Goal: Information Seeking & Learning: Check status

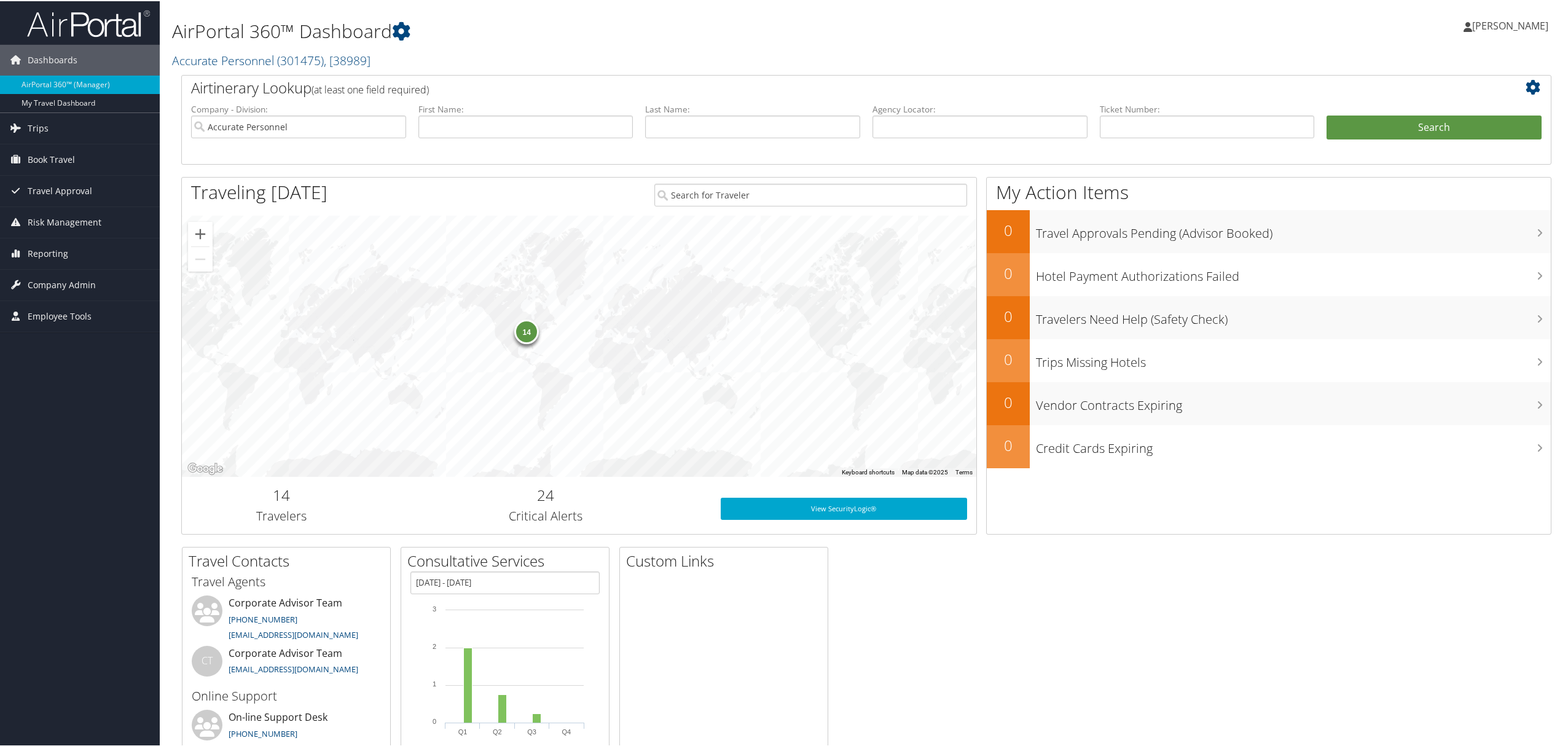
click at [1512, 20] on span "[PERSON_NAME]" at bounding box center [1510, 24] width 76 height 13
click at [1435, 113] on link "View Travel Profile" at bounding box center [1477, 109] width 137 height 21
click at [52, 245] on span "Reporting" at bounding box center [48, 253] width 40 height 31
click at [42, 251] on span "Reporting" at bounding box center [48, 253] width 40 height 31
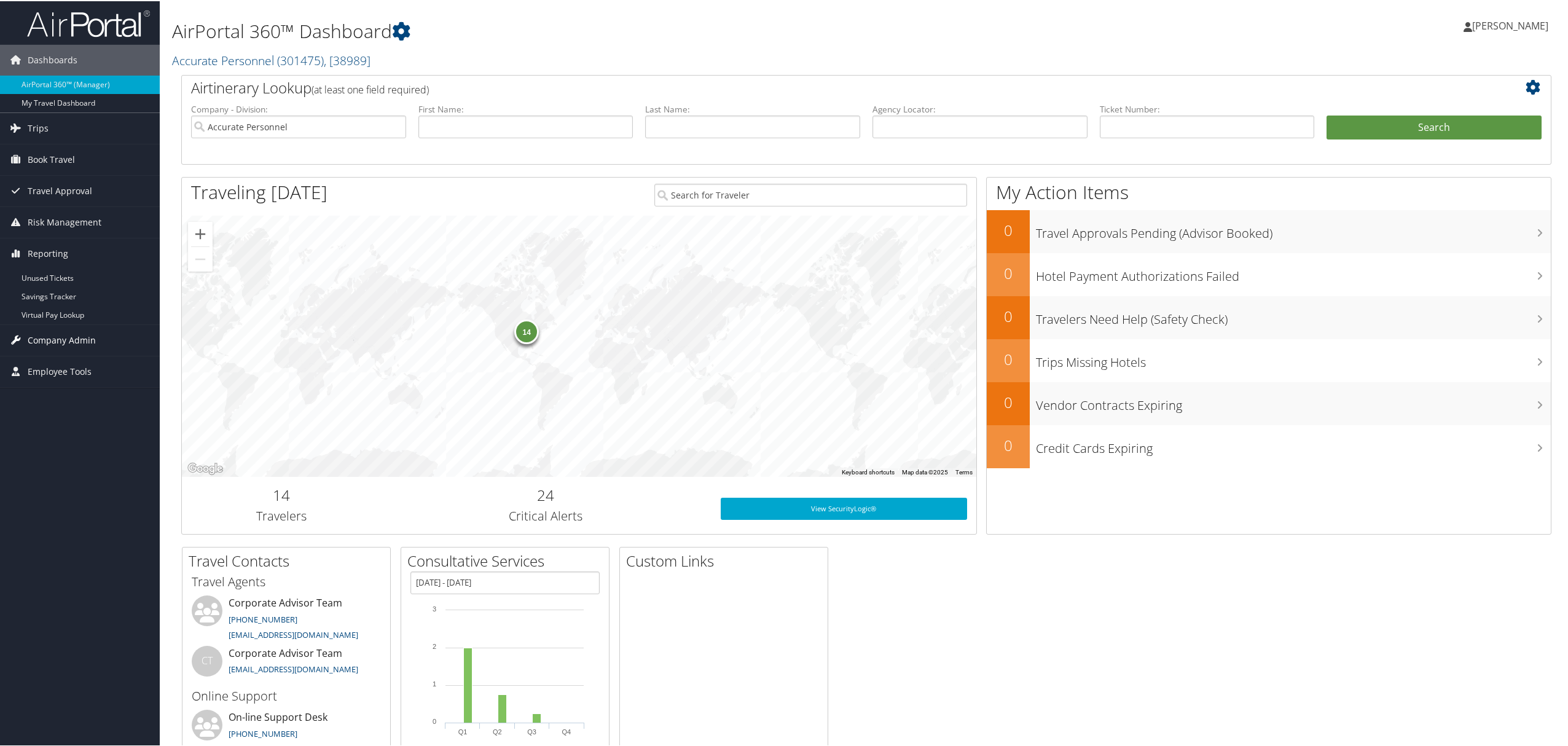
click at [60, 334] on span "Company Admin" at bounding box center [62, 339] width 68 height 31
click at [62, 511] on link "Report Settings" at bounding box center [80, 511] width 160 height 19
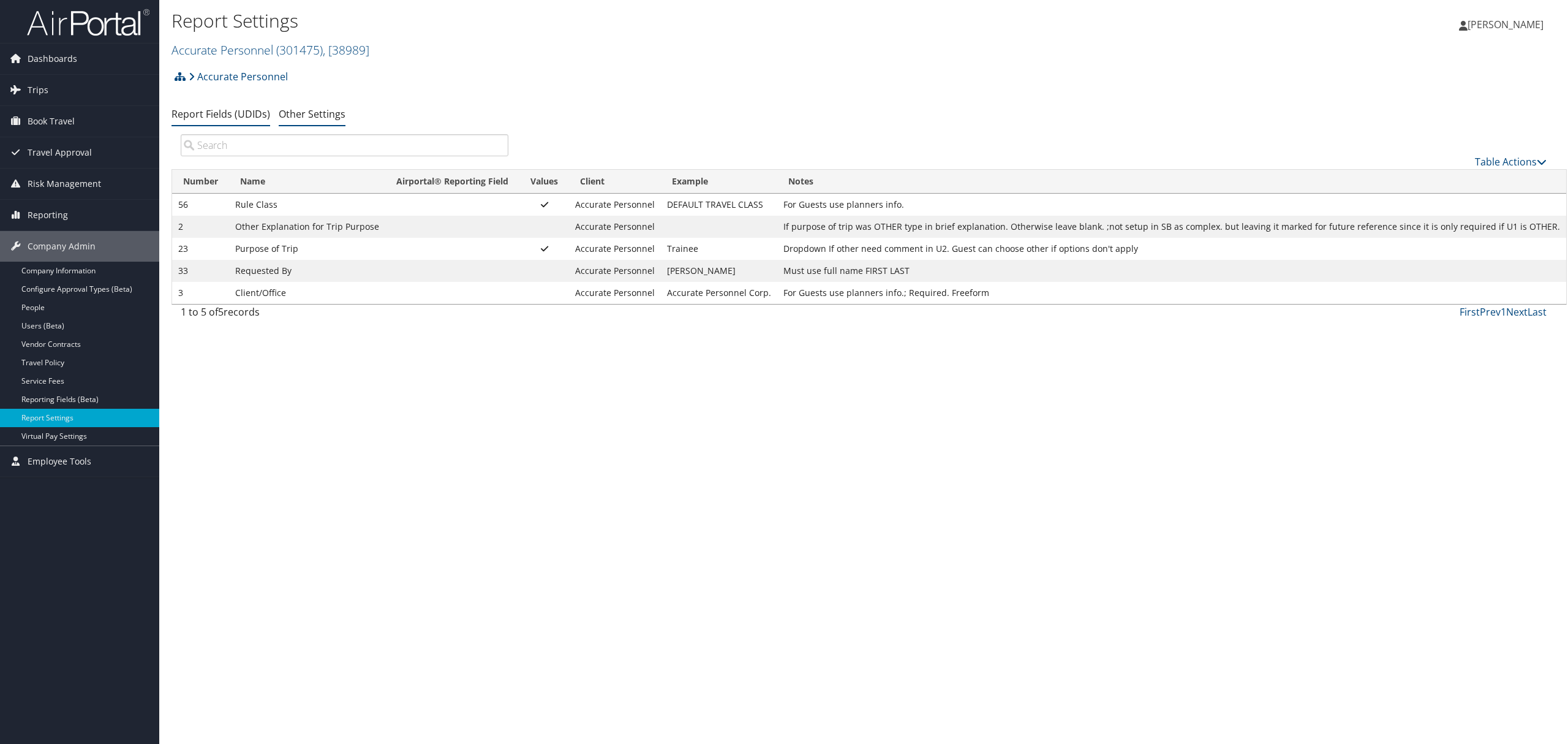
click at [309, 121] on li "Other Settings" at bounding box center [312, 115] width 67 height 22
click at [289, 107] on link "Other Settings" at bounding box center [312, 113] width 67 height 13
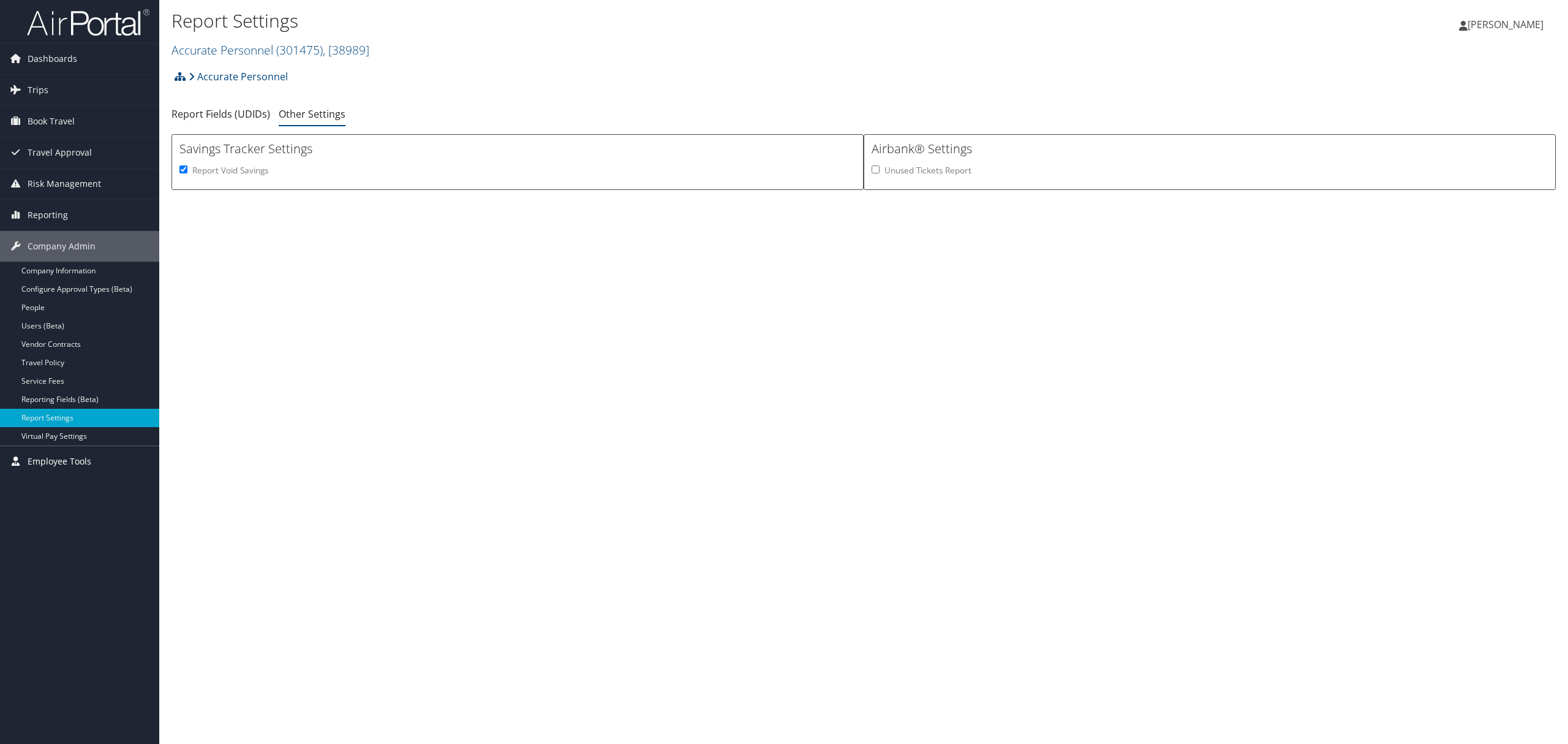
click at [59, 454] on span "Employee Tools" at bounding box center [59, 461] width 63 height 31
click at [39, 322] on link "Users (Beta)" at bounding box center [79, 326] width 160 height 19
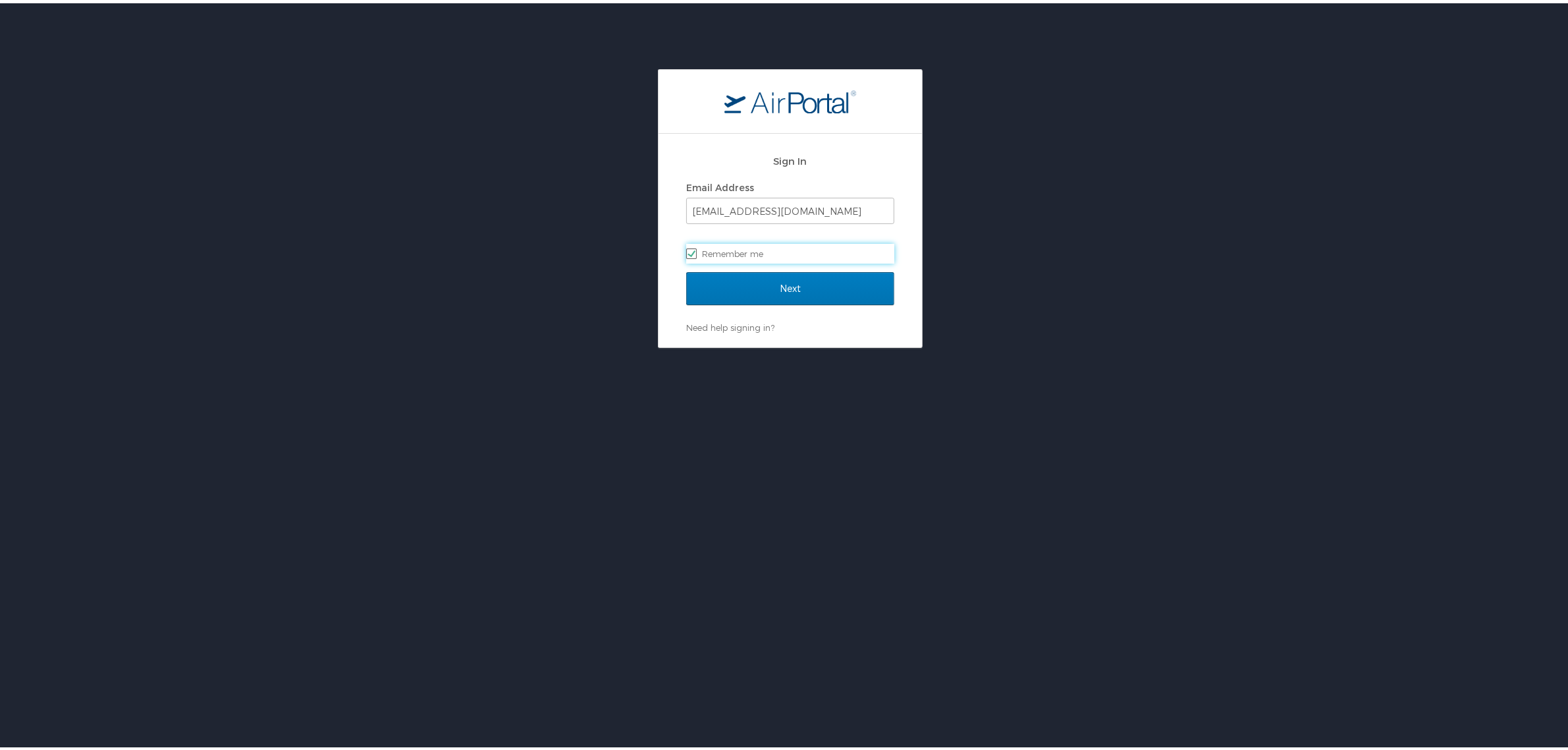
click at [761, 250] on label "Remember me" at bounding box center [790, 250] width 208 height 20
click at [695, 250] on input "Remember me" at bounding box center [690, 250] width 8 height 8
click at [763, 248] on label "Remember me" at bounding box center [790, 250] width 208 height 20
click at [695, 248] on input "Remember me" at bounding box center [690, 250] width 8 height 8
checkbox input "true"
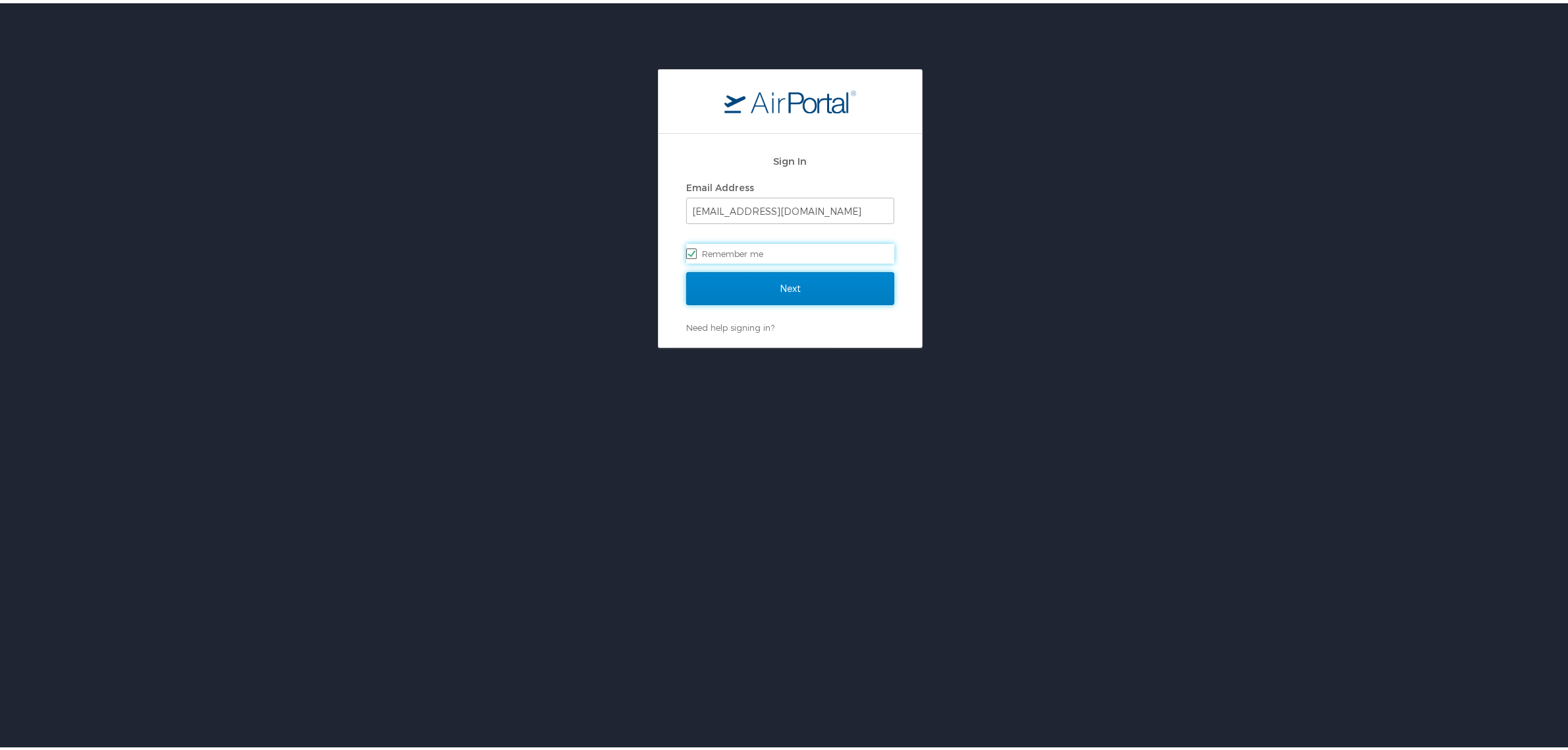
click at [772, 277] on input "Next" at bounding box center [790, 285] width 208 height 33
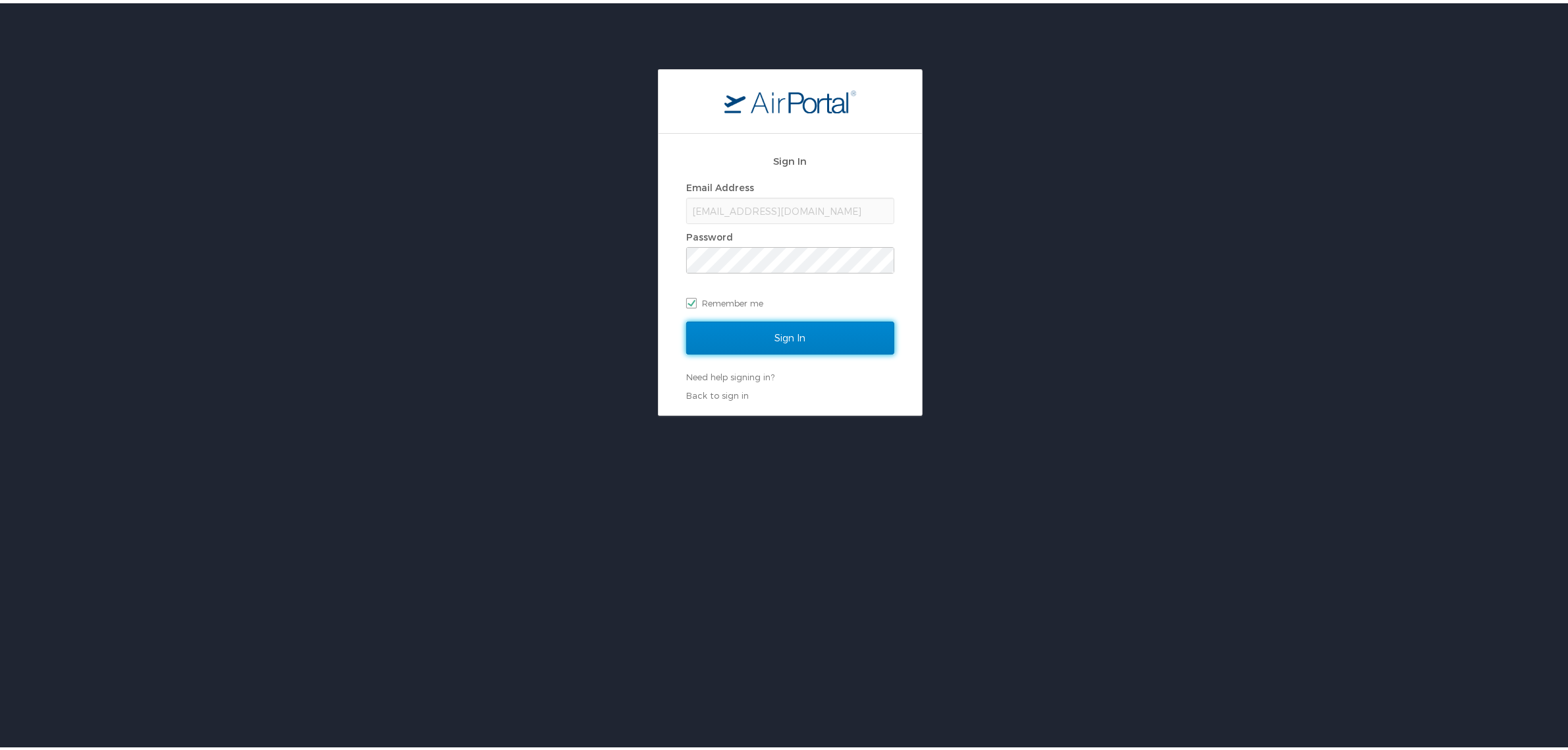
click at [712, 339] on input "Sign In" at bounding box center [790, 335] width 208 height 33
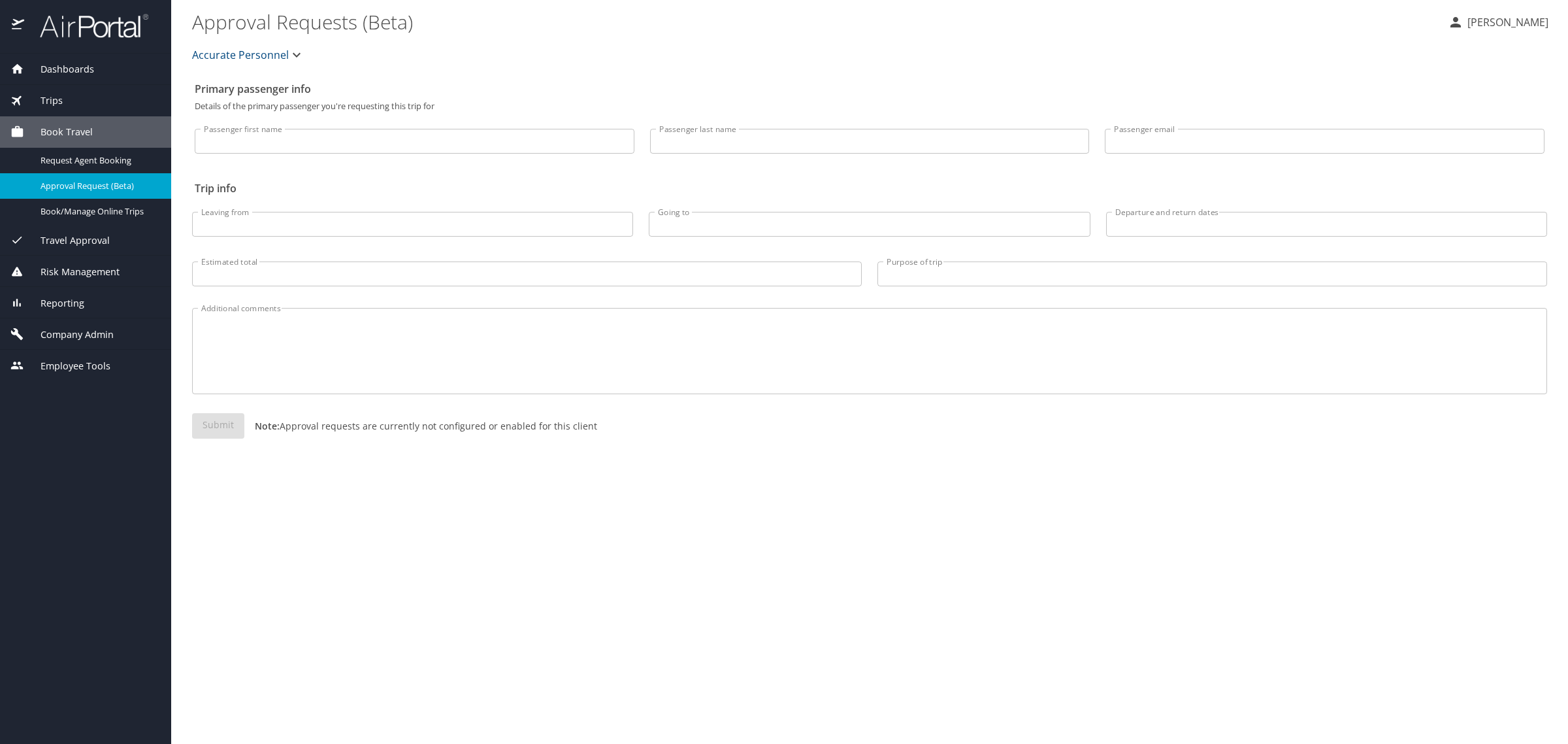
click at [64, 133] on span "Book Travel" at bounding box center [58, 132] width 68 height 14
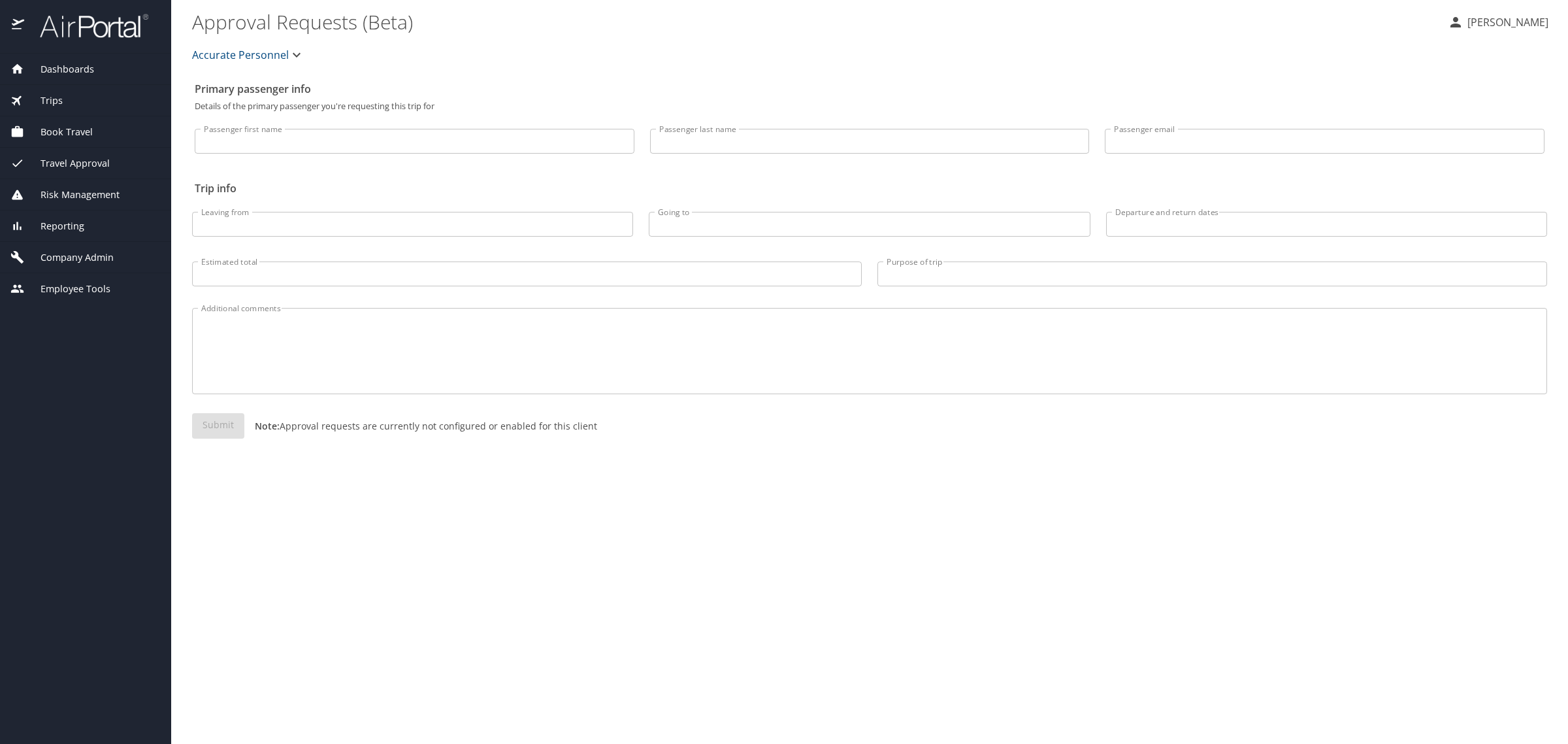
click at [64, 133] on span "Book Travel" at bounding box center [58, 132] width 68 height 14
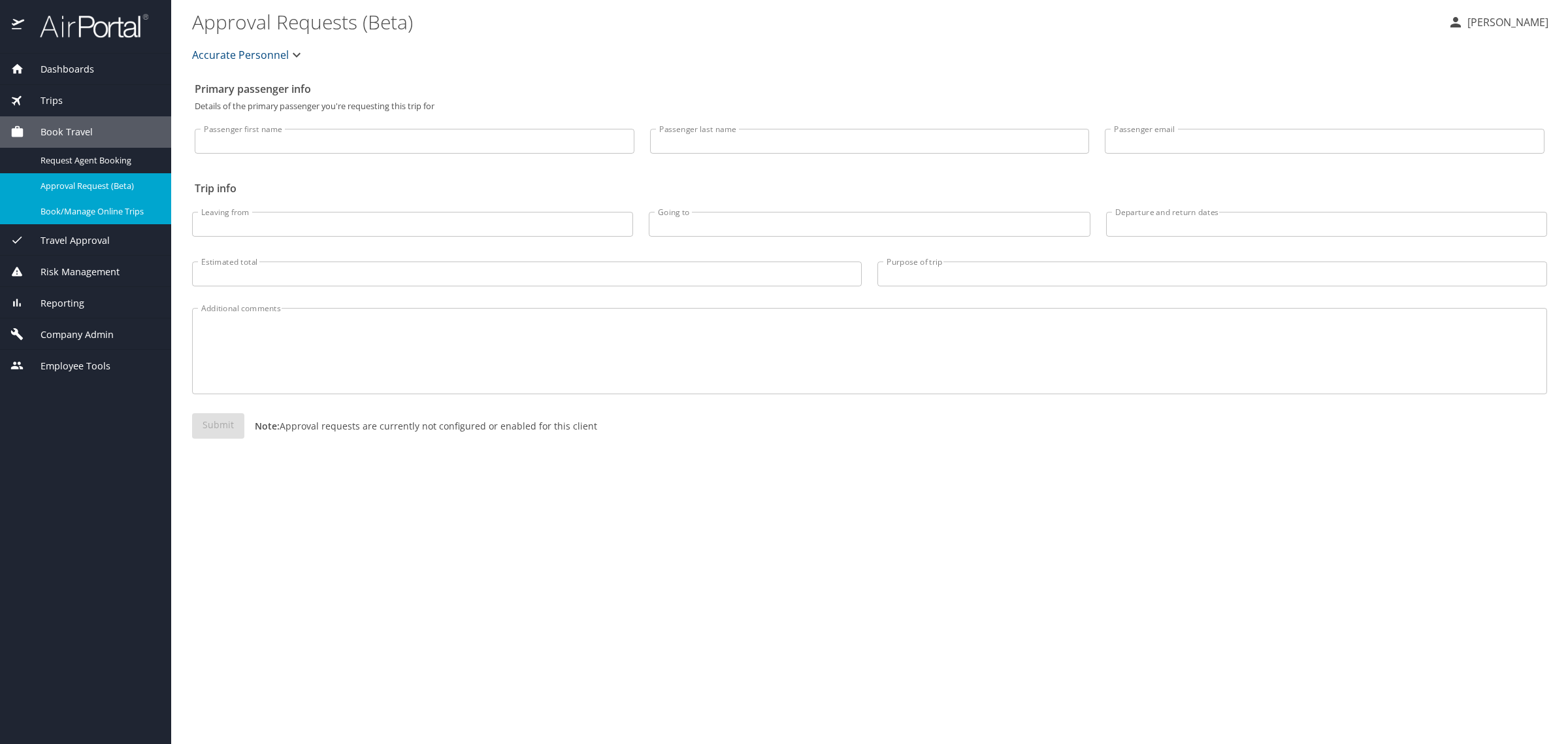
click at [82, 211] on span "Book/Manage Online Trips" at bounding box center [98, 211] width 115 height 12
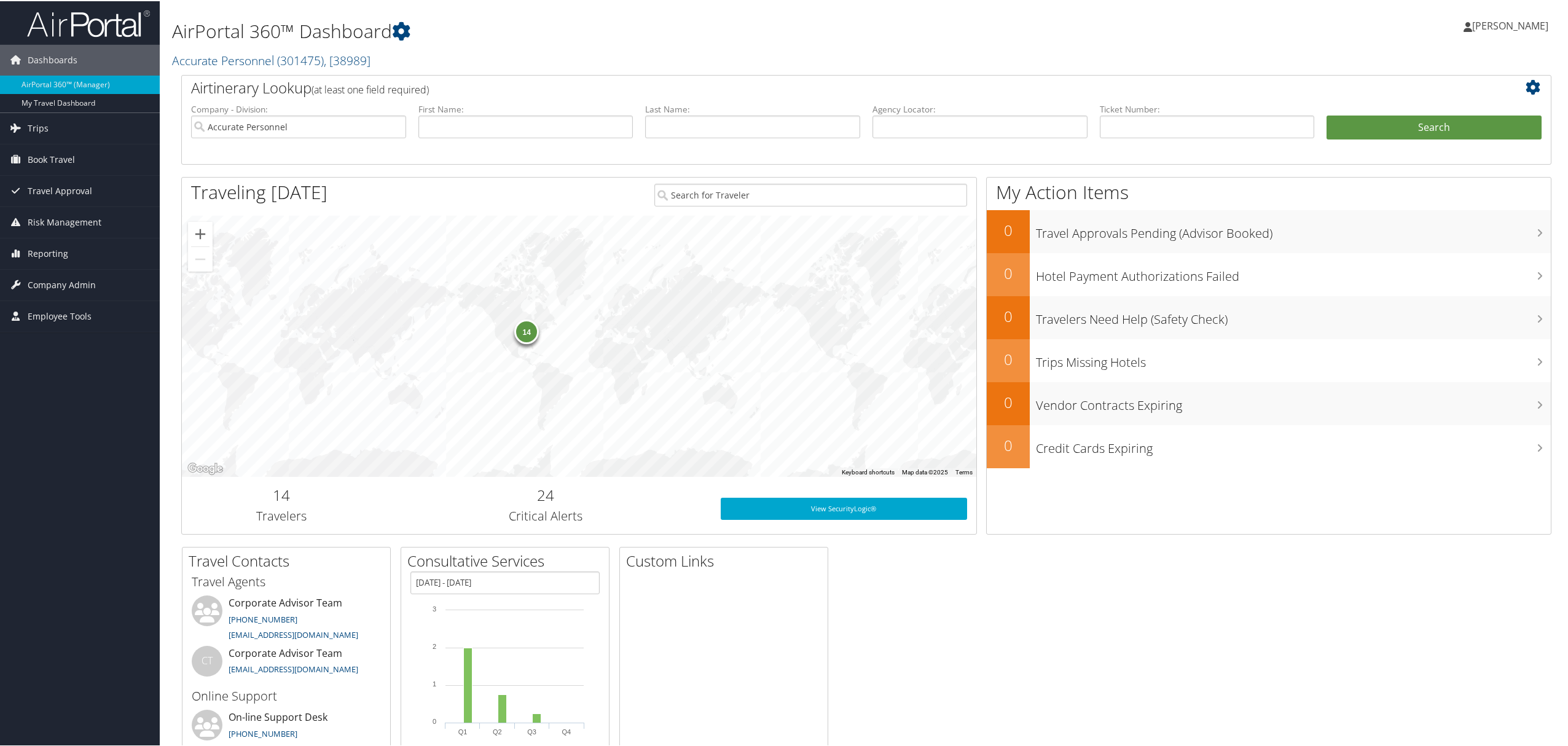
click at [1499, 30] on span "[PERSON_NAME]" at bounding box center [1510, 24] width 76 height 13
click at [1428, 116] on link "View Travel Profile" at bounding box center [1477, 109] width 137 height 21
click at [38, 127] on span "Trips" at bounding box center [38, 127] width 21 height 31
click at [60, 192] on link "Past Trips" at bounding box center [80, 188] width 160 height 19
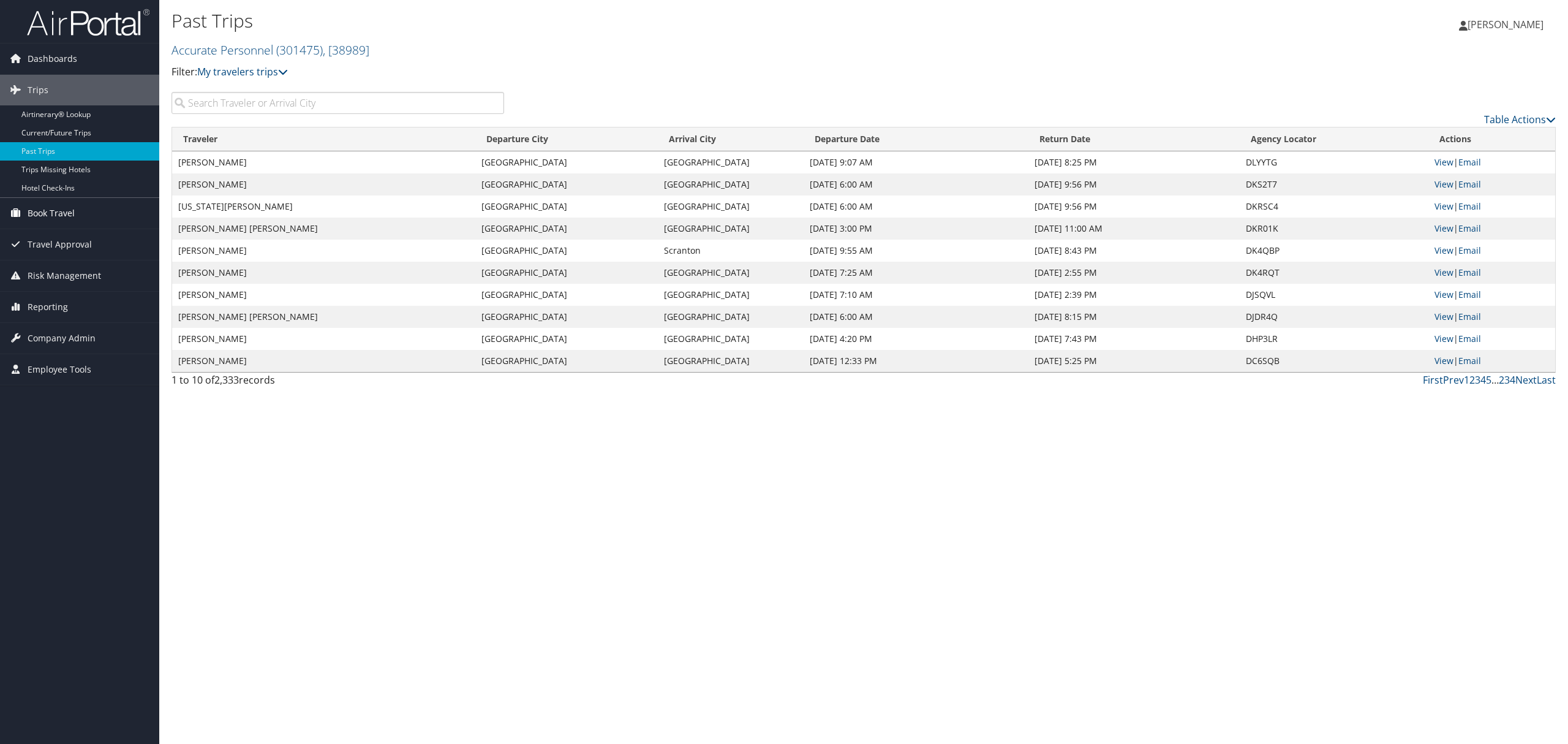
click at [35, 228] on span "Book Travel" at bounding box center [51, 213] width 47 height 31
click at [42, 299] on span "Travel Approval" at bounding box center [60, 300] width 64 height 31
click at [625, 476] on div "Past Trips Accurate Personnel ( 301475 ) , [ 38989 ] Accurate Personnel Accurat…" at bounding box center [864, 372] width 1409 height 744
drag, startPoint x: 197, startPoint y: 295, endPoint x: 728, endPoint y: 304, distance: 531.1
click at [728, 304] on tr "EVA ORTIZMONTALVO Chicago Cincinnati Sep 29, 2025 7:10 AM Oct 3, 2025 2:39 PM D…" at bounding box center [864, 295] width 1383 height 22
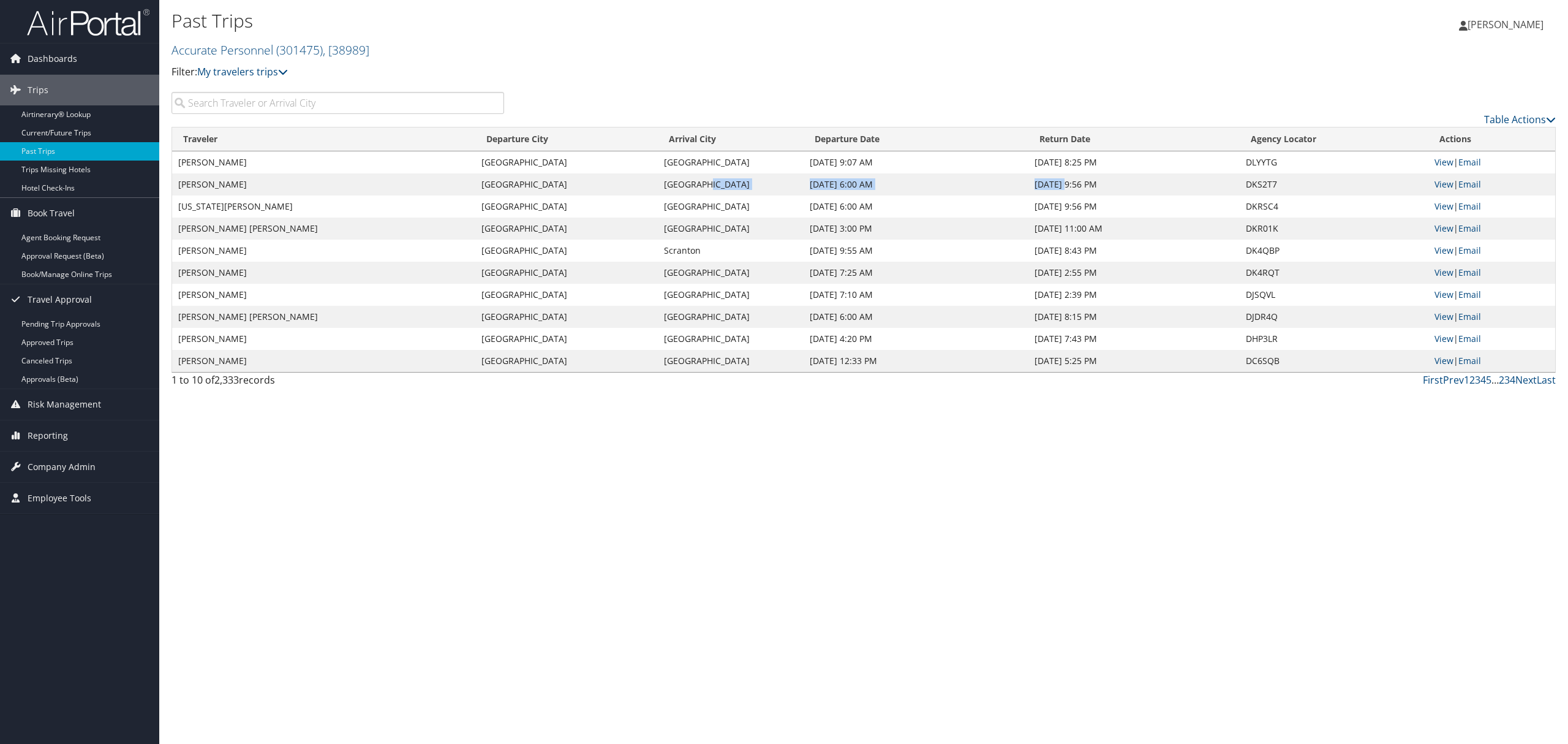
drag, startPoint x: 864, startPoint y: 187, endPoint x: 1110, endPoint y: 191, distance: 246.0
click at [1064, 189] on tr "YAHADIRA CHAVEZ Indianapolis Cleveland Sep 30, 2025 6:00 AM Oct 3, 2025 9:56 PM…" at bounding box center [864, 185] width 1383 height 22
click at [1440, 186] on link "View" at bounding box center [1444, 184] width 19 height 12
click at [788, 563] on div "Past Trips Accurate Personnel ( 301475 ) , [ 38989 ] Accurate Personnel Accurat…" at bounding box center [864, 372] width 1409 height 744
click at [1439, 206] on link "View" at bounding box center [1444, 206] width 19 height 12
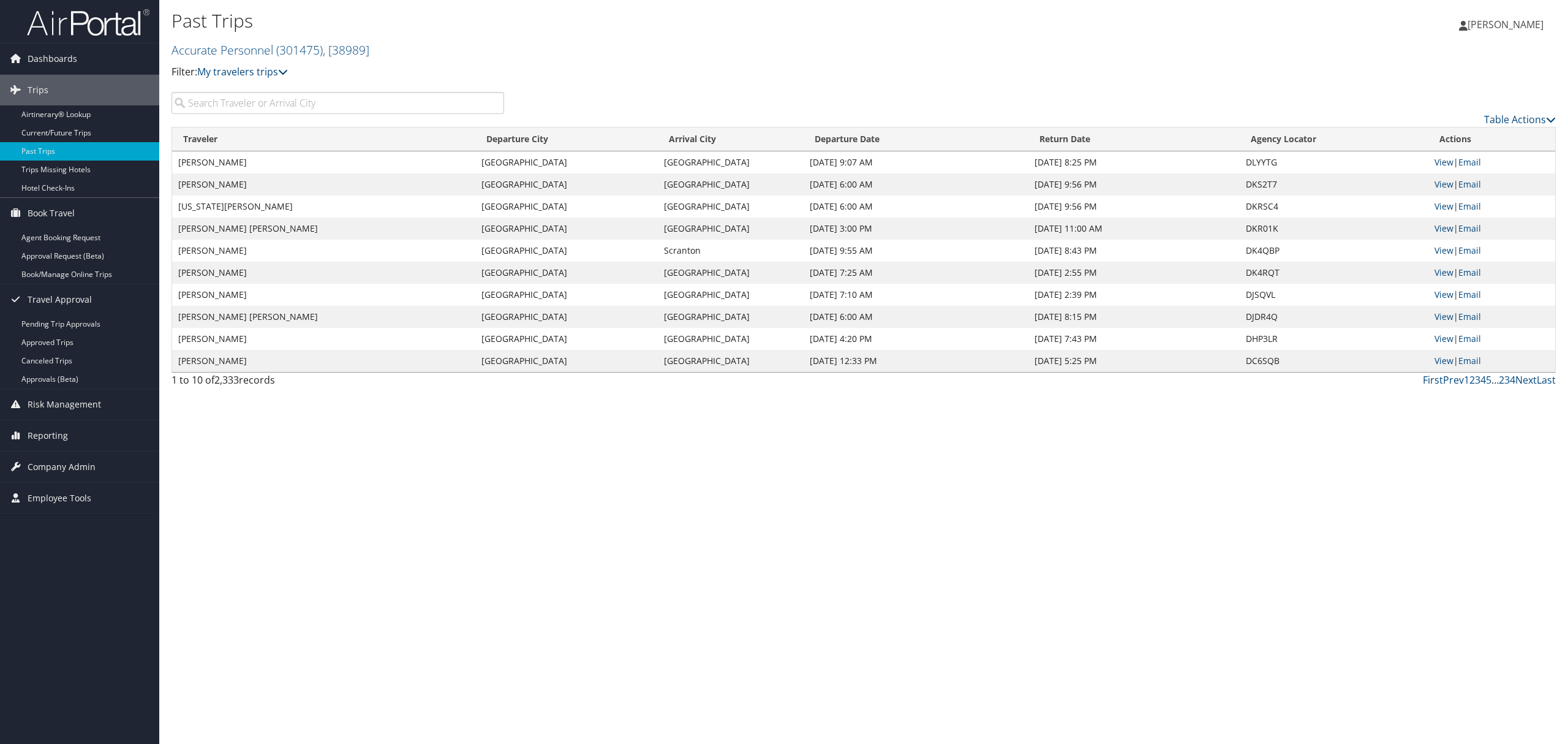
drag, startPoint x: 791, startPoint y: 489, endPoint x: 811, endPoint y: 502, distance: 23.9
click at [791, 489] on div "Past Trips Accurate Personnel ( 301475 ) , [ 38989 ] Accurate Personnel Accurat…" at bounding box center [864, 372] width 1409 height 744
click at [1442, 293] on link "View" at bounding box center [1444, 294] width 19 height 12
click at [1439, 183] on link "View" at bounding box center [1444, 184] width 19 height 12
click at [35, 57] on span "Dashboards" at bounding box center [52, 59] width 49 height 31
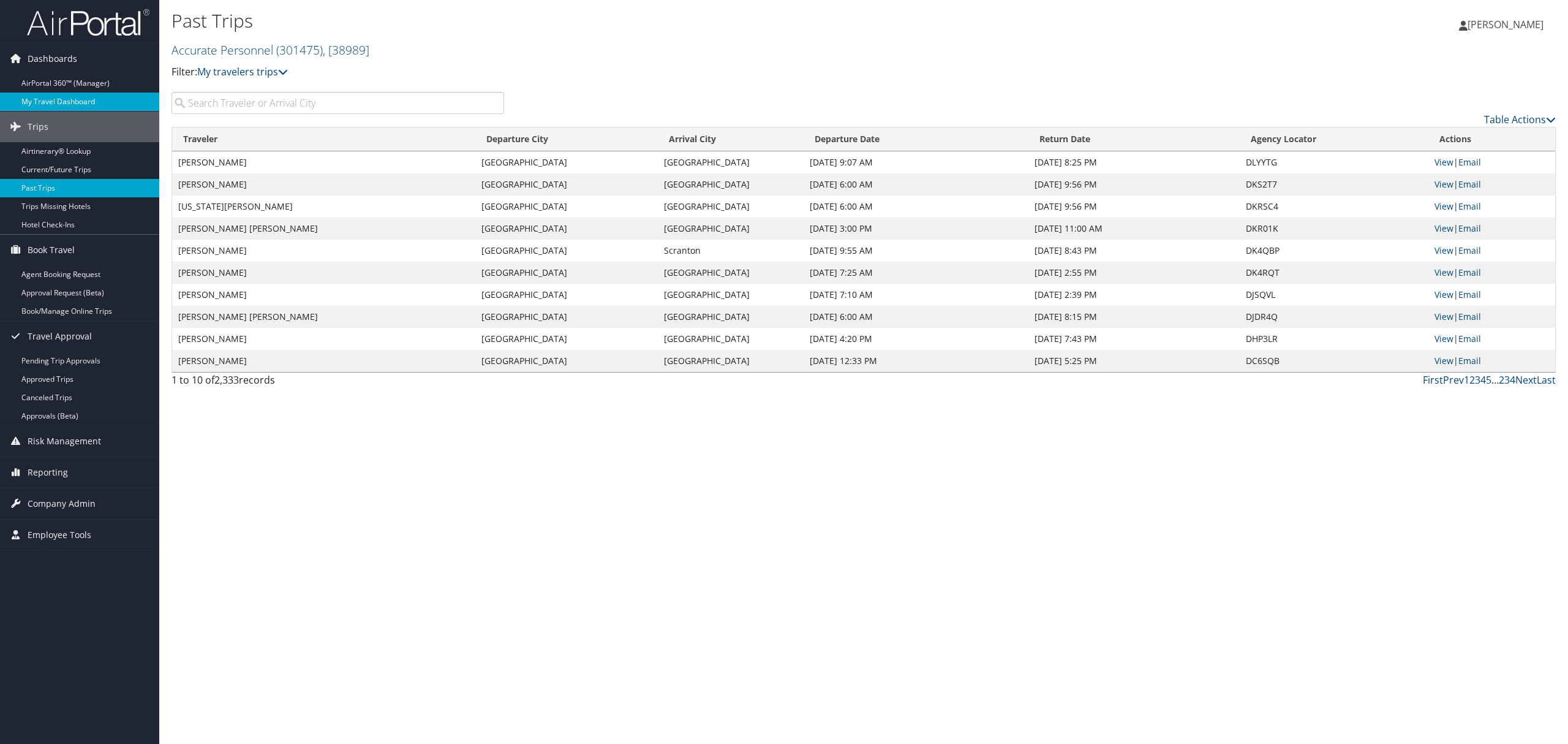
click at [63, 105] on link "My Travel Dashboard" at bounding box center [79, 101] width 160 height 19
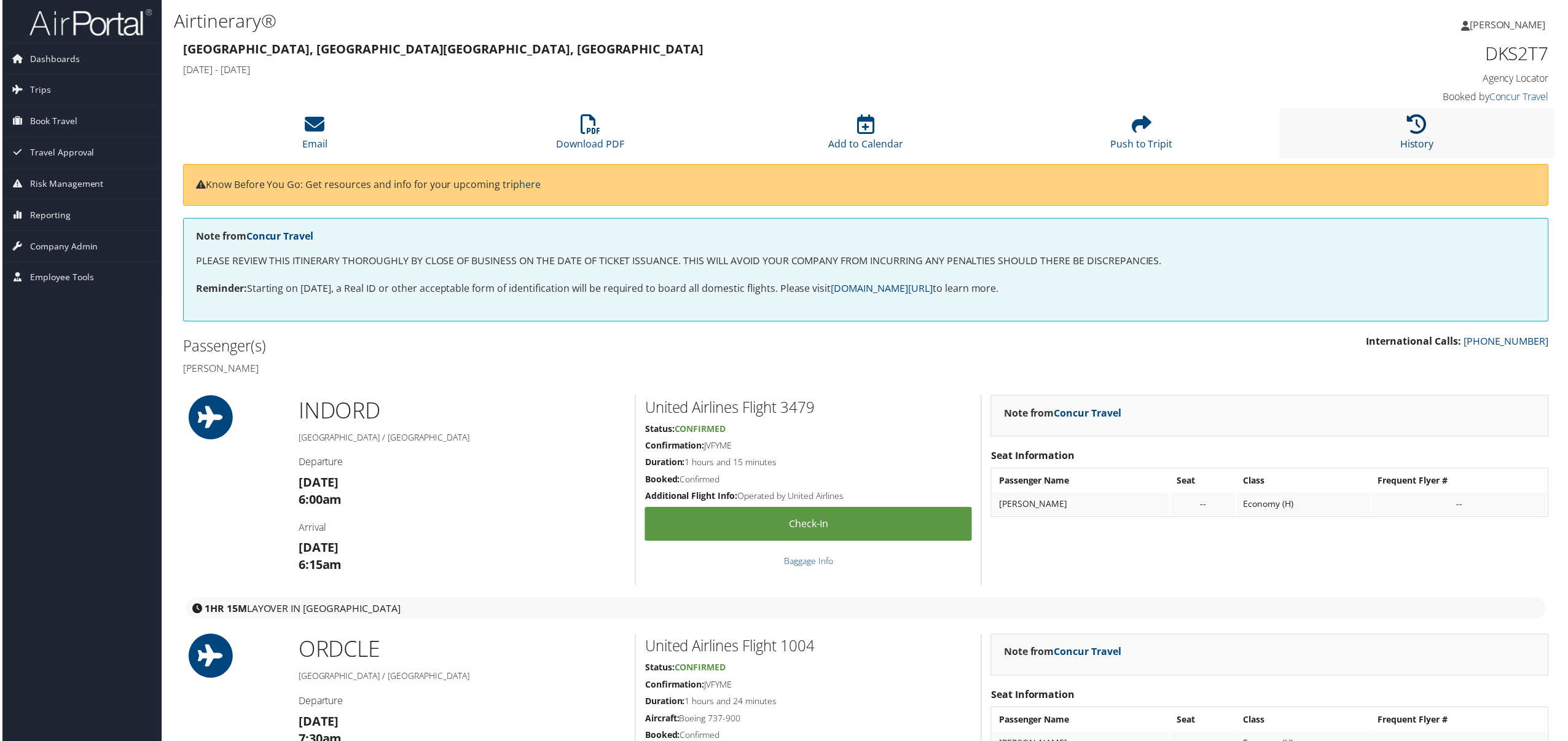
click at [1428, 139] on link "History" at bounding box center [1419, 136] width 34 height 30
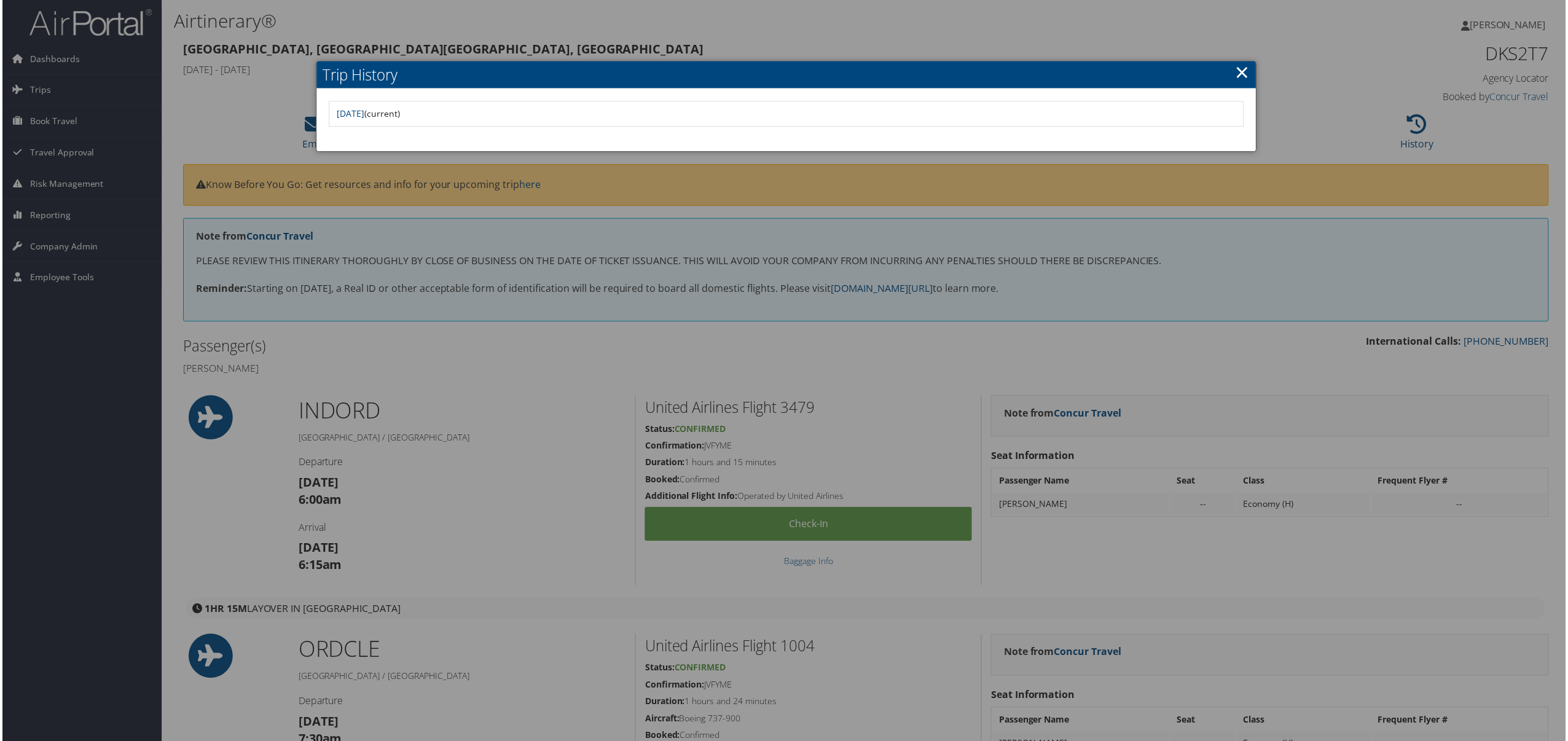
drag, startPoint x: 319, startPoint y: 264, endPoint x: 386, endPoint y: 283, distance: 69.6
click at [321, 264] on div at bounding box center [786, 373] width 1572 height 746
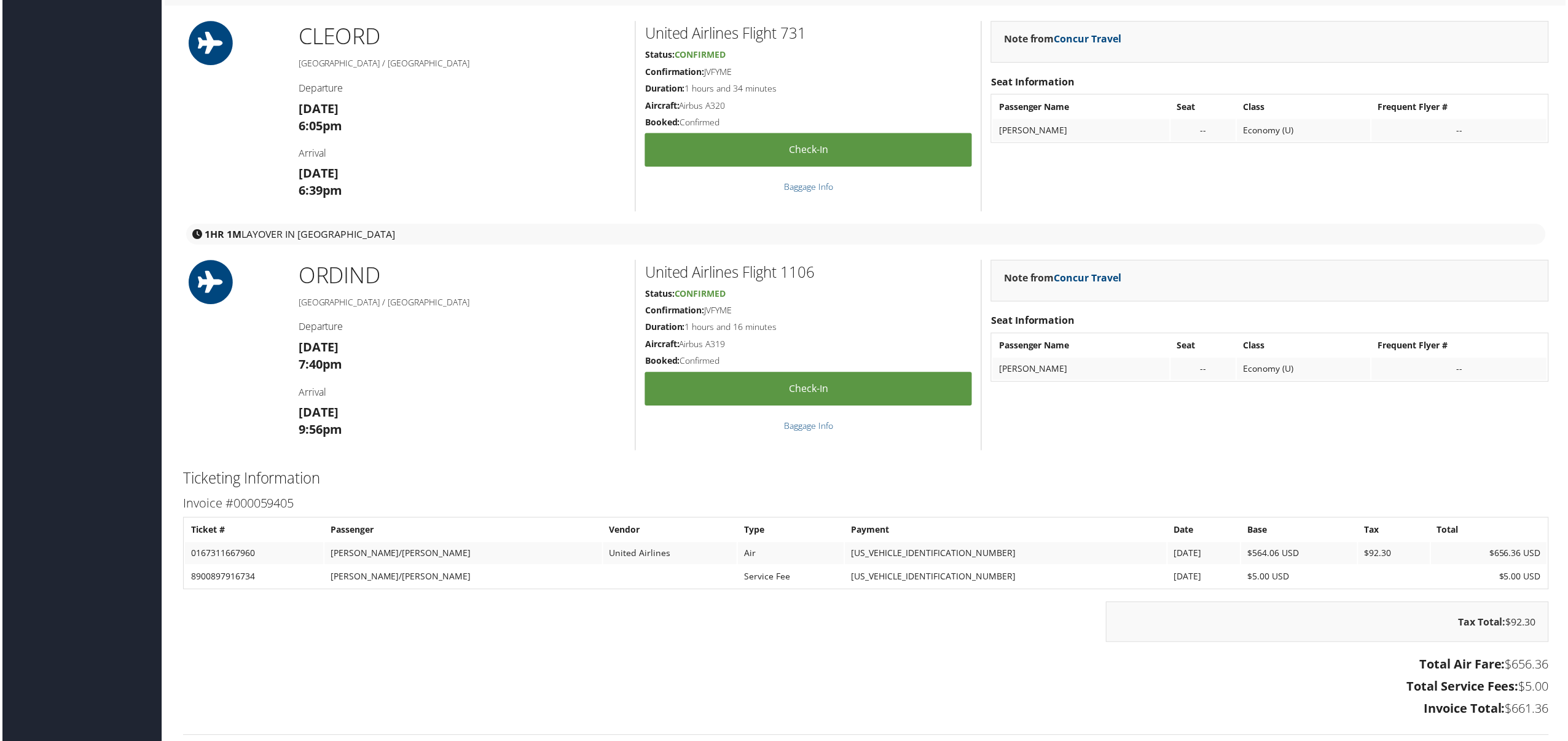
scroll to position [1212, 0]
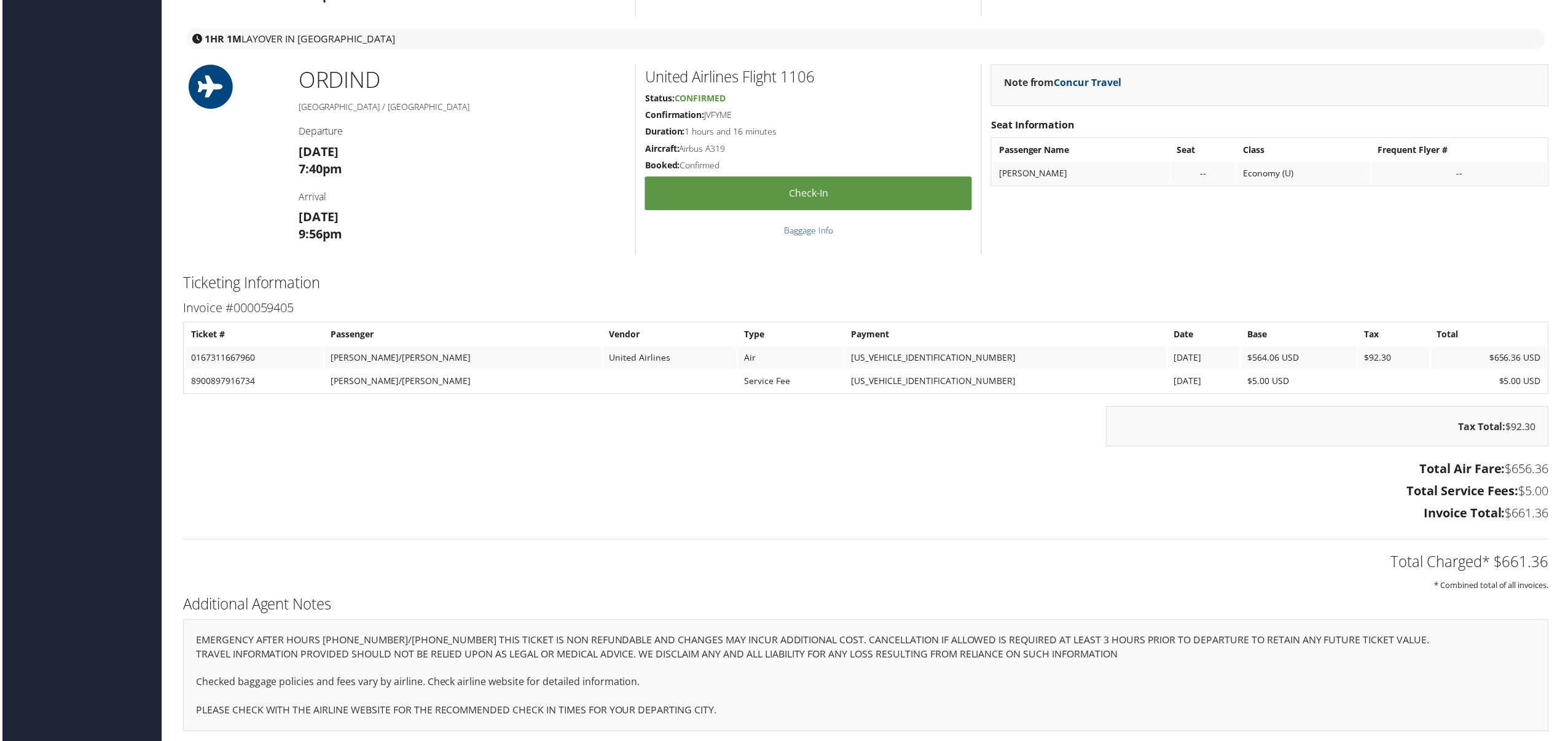
click at [728, 468] on h3 "Total Air Fare: $656.36" at bounding box center [866, 470] width 1370 height 17
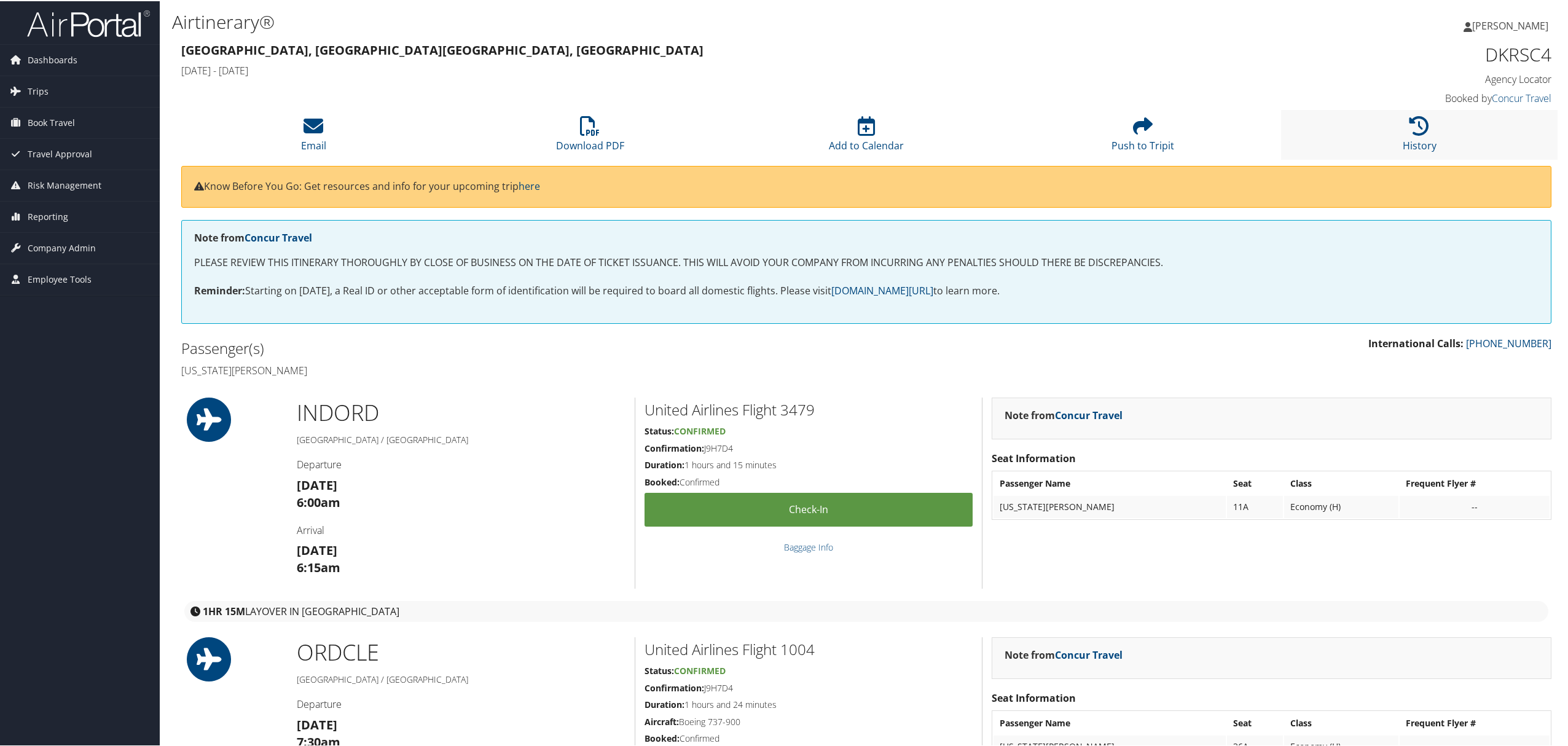
click at [1429, 123] on li "History" at bounding box center [1419, 133] width 276 height 49
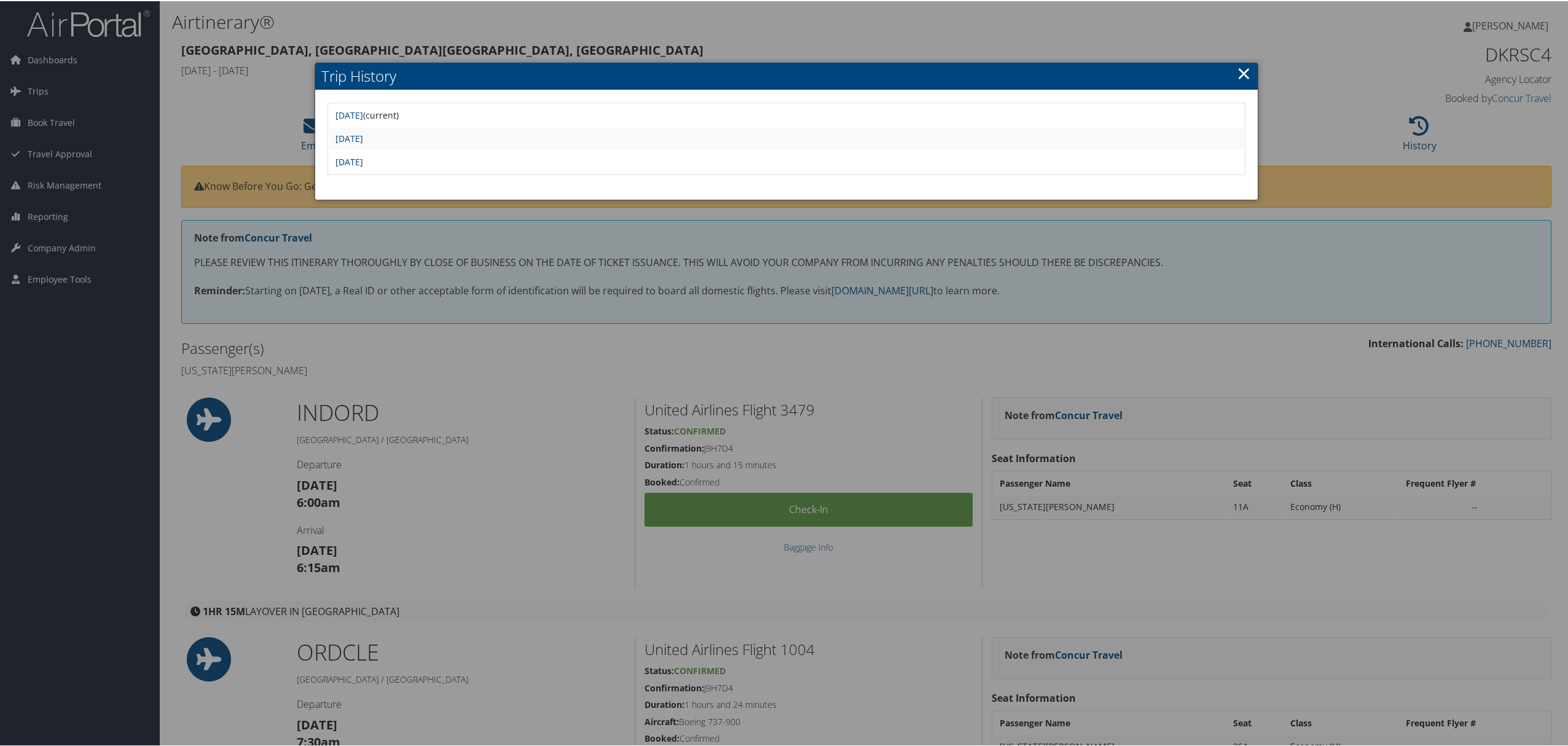
click at [363, 156] on link "[DATE]" at bounding box center [349, 161] width 28 height 12
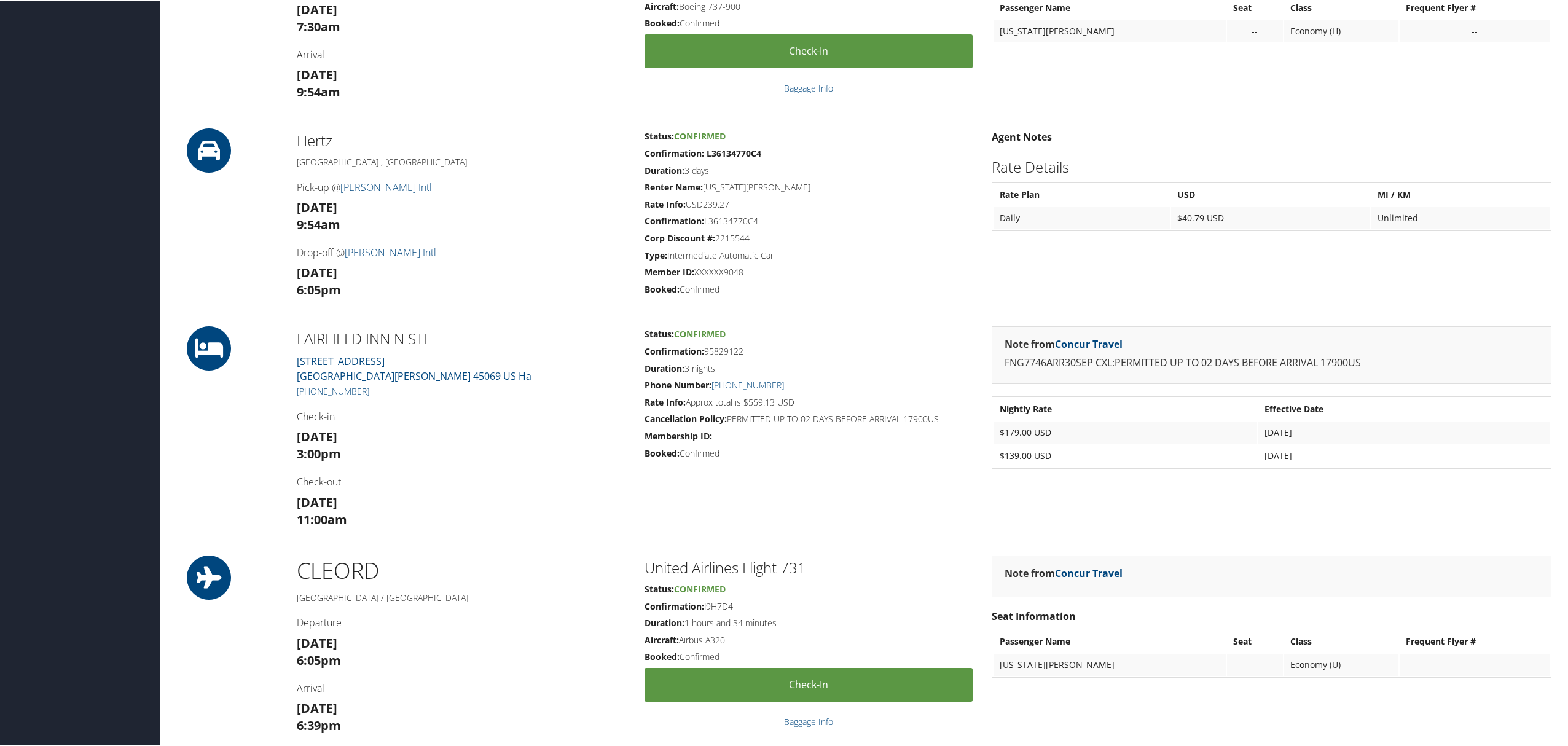
scroll to position [819, 0]
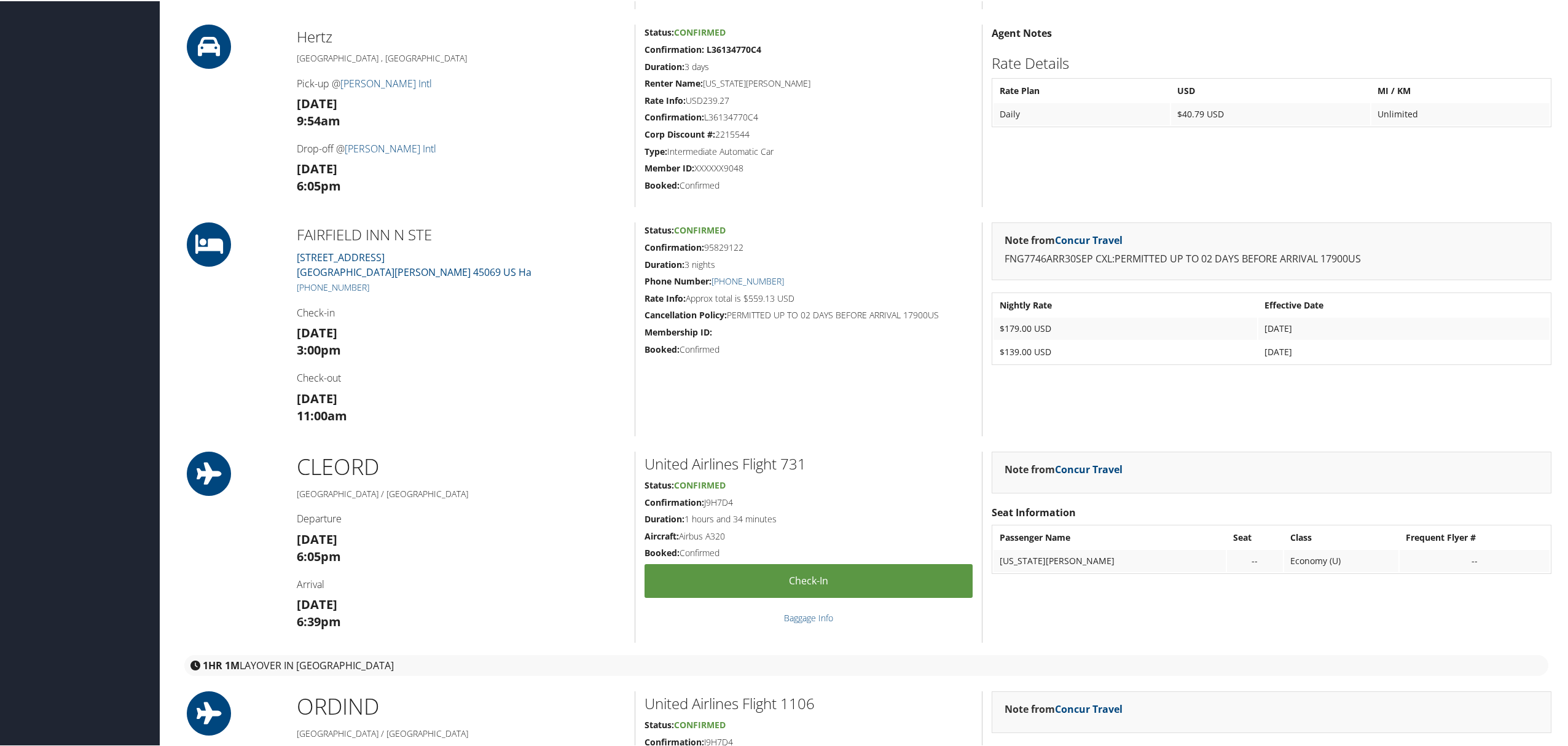
drag, startPoint x: 1327, startPoint y: 328, endPoint x: 1132, endPoint y: 367, distance: 198.9
click at [976, 329] on div "FAIRFIELD INN N STE 9241 FLOER DRIVE West Chester OH 45069 US Ha +1 (513) 973-0…" at bounding box center [866, 328] width 1388 height 214
drag, startPoint x: 1132, startPoint y: 367, endPoint x: 1274, endPoint y: 365, distance: 142.0
click at [1133, 367] on div "Note from Concur Travel FNG7746ARR30SEP CXL:PERMITTED UP TO 02 DAYS BEFORE ARRI…" at bounding box center [1271, 328] width 578 height 214
click at [1332, 364] on div "Note from Concur Travel FNG7746ARR30SEP CXL:PERMITTED UP TO 02 DAYS BEFORE ARRI…" at bounding box center [1271, 328] width 578 height 214
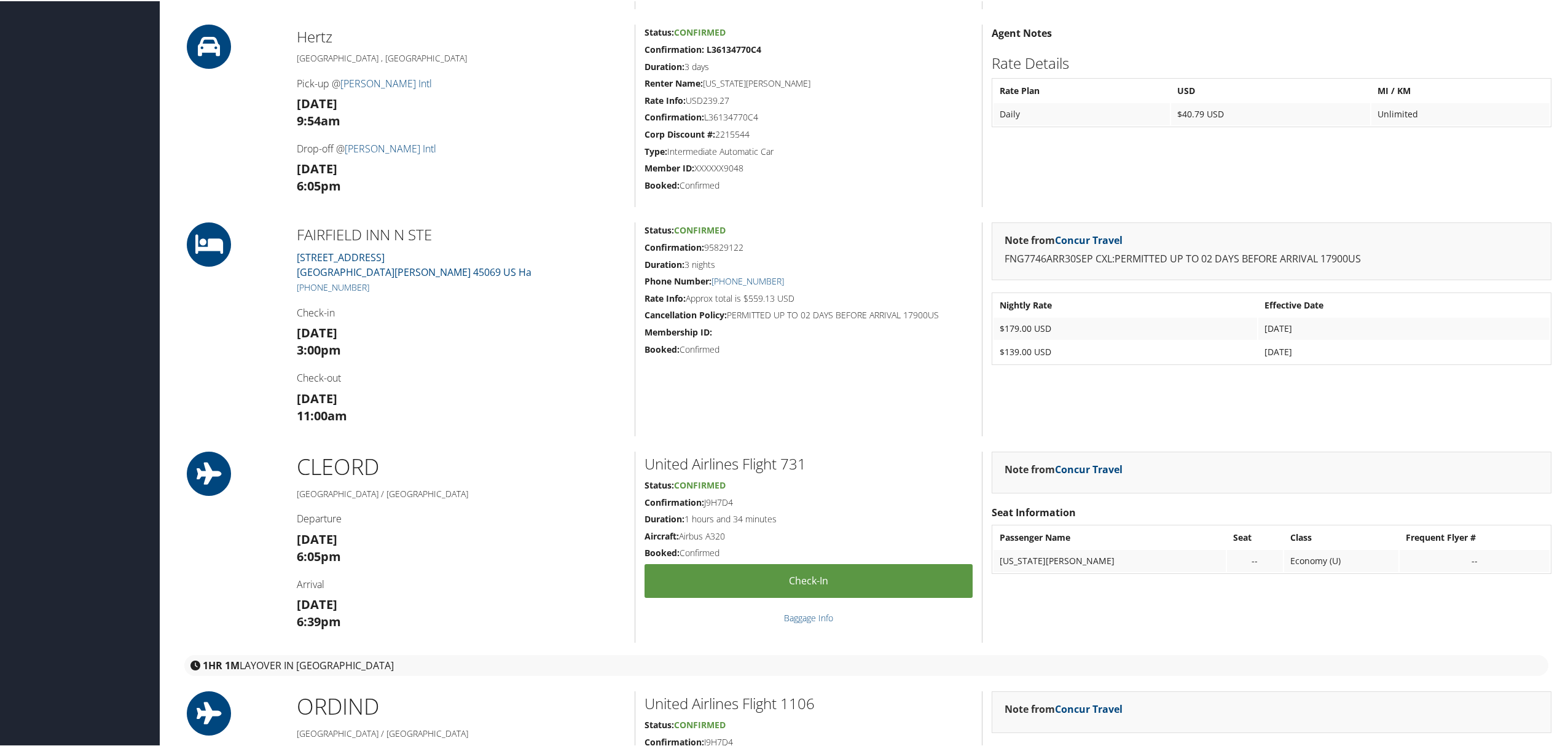
drag, startPoint x: 1310, startPoint y: 350, endPoint x: 993, endPoint y: 350, distance: 317.0
click at [993, 350] on tr "$139.00 USD Oct 2, 2025" at bounding box center [1271, 351] width 556 height 22
click at [1214, 404] on div "Note from Concur Travel FNG7746ARR30SEP CXL:PERMITTED UP TO 02 DAYS BEFORE ARRI…" at bounding box center [1271, 328] width 578 height 214
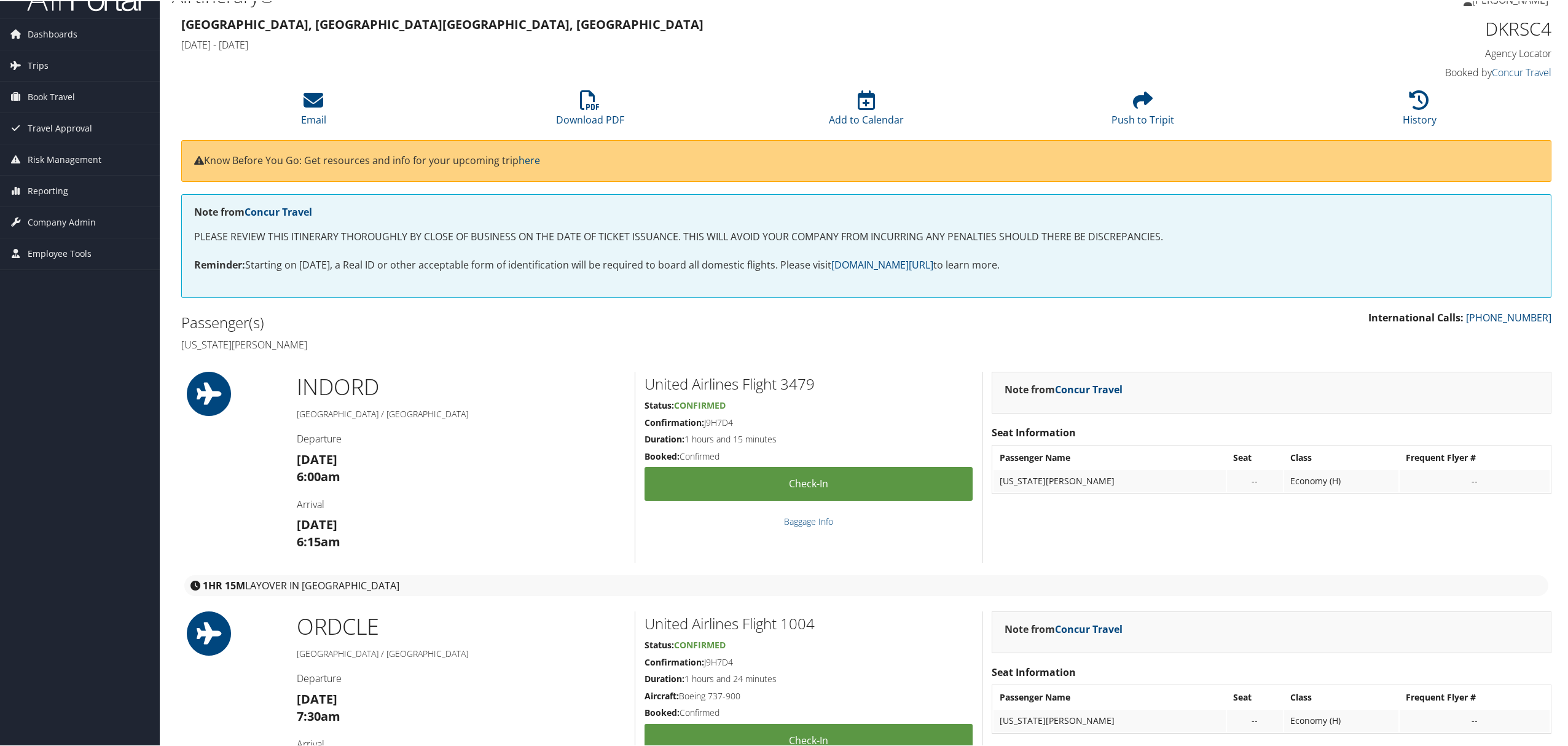
scroll to position [0, 0]
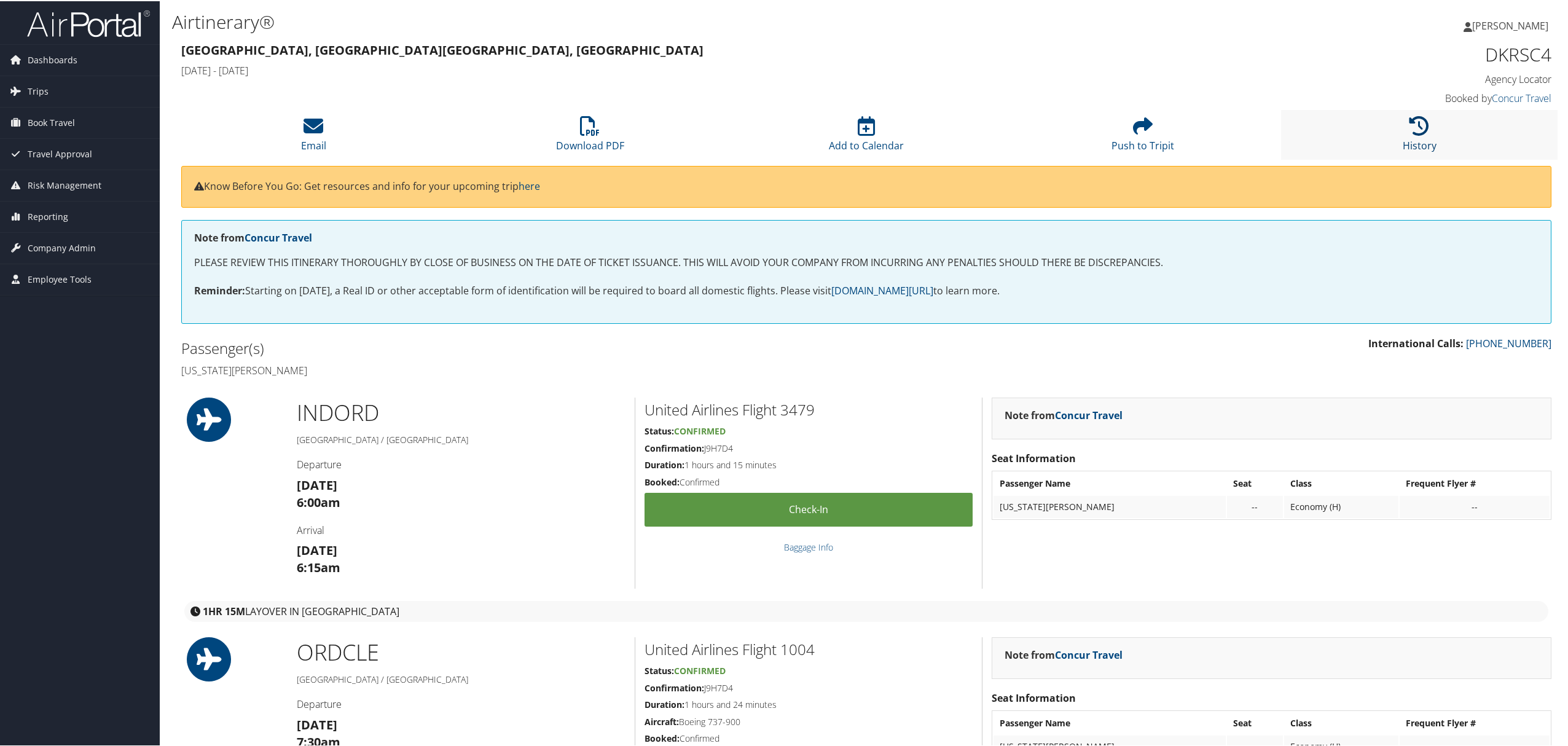
click at [1420, 132] on icon at bounding box center [1419, 125] width 20 height 20
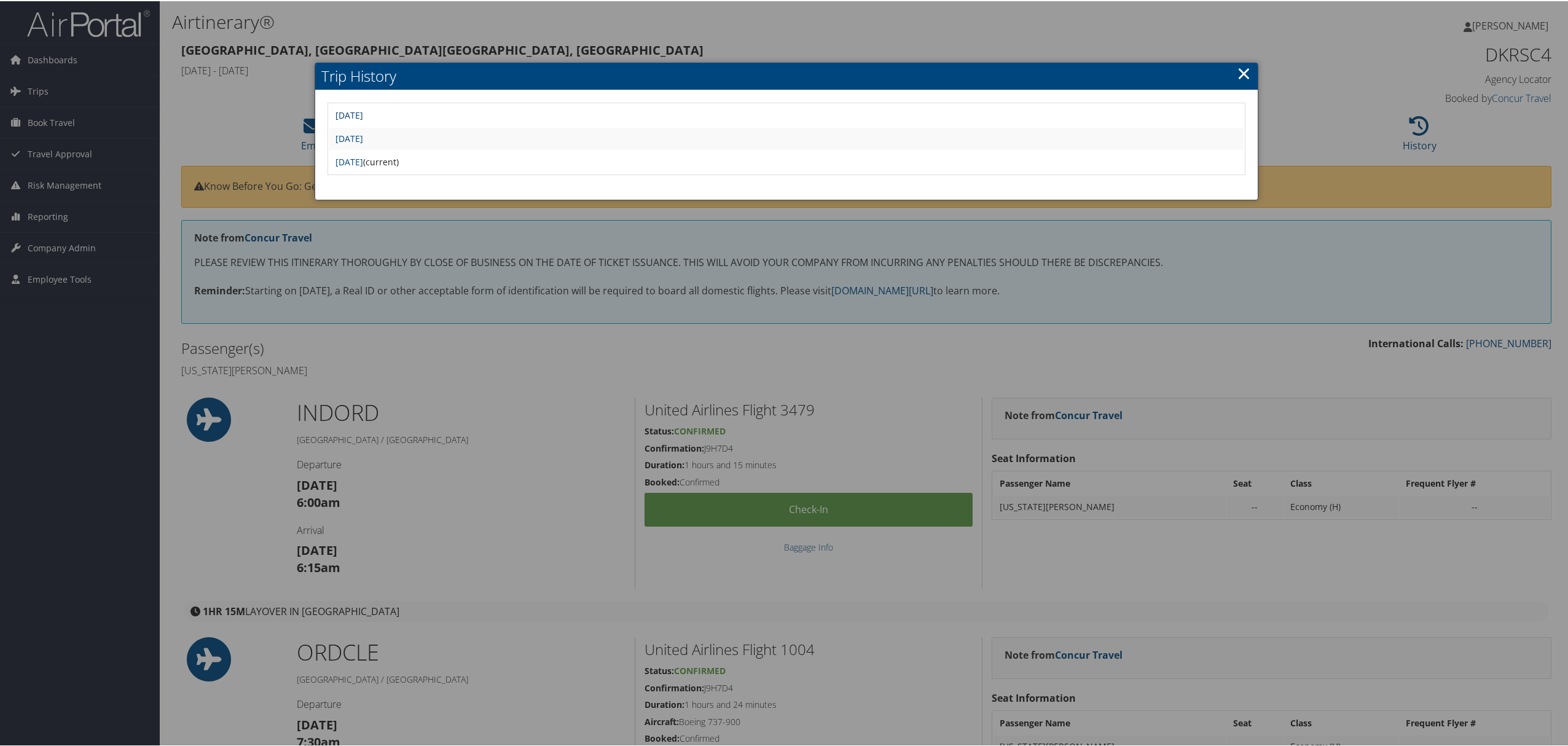
click at [363, 109] on link "Tue Sep 30 09:07:30 MDT 2025" at bounding box center [349, 114] width 28 height 12
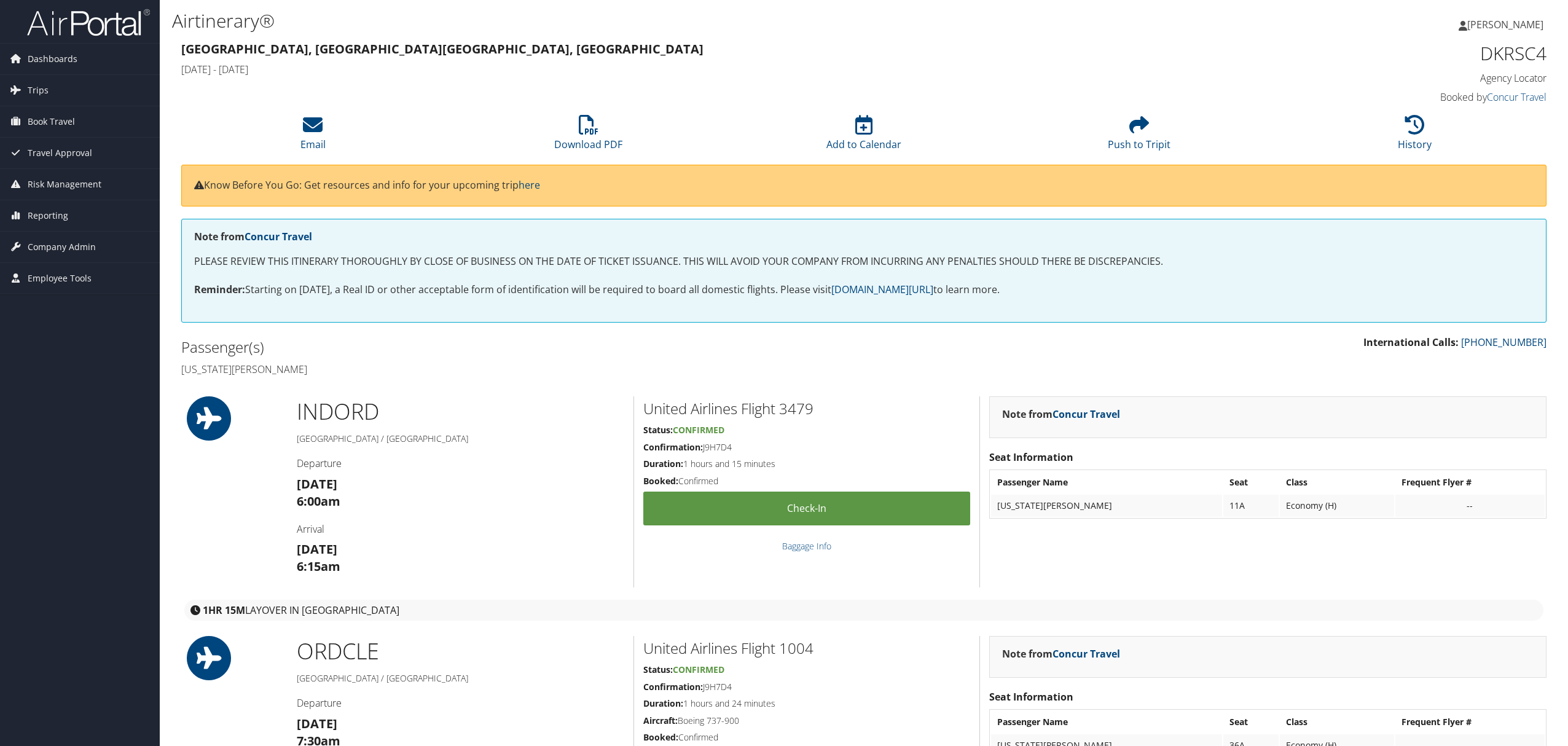
scroll to position [409, 0]
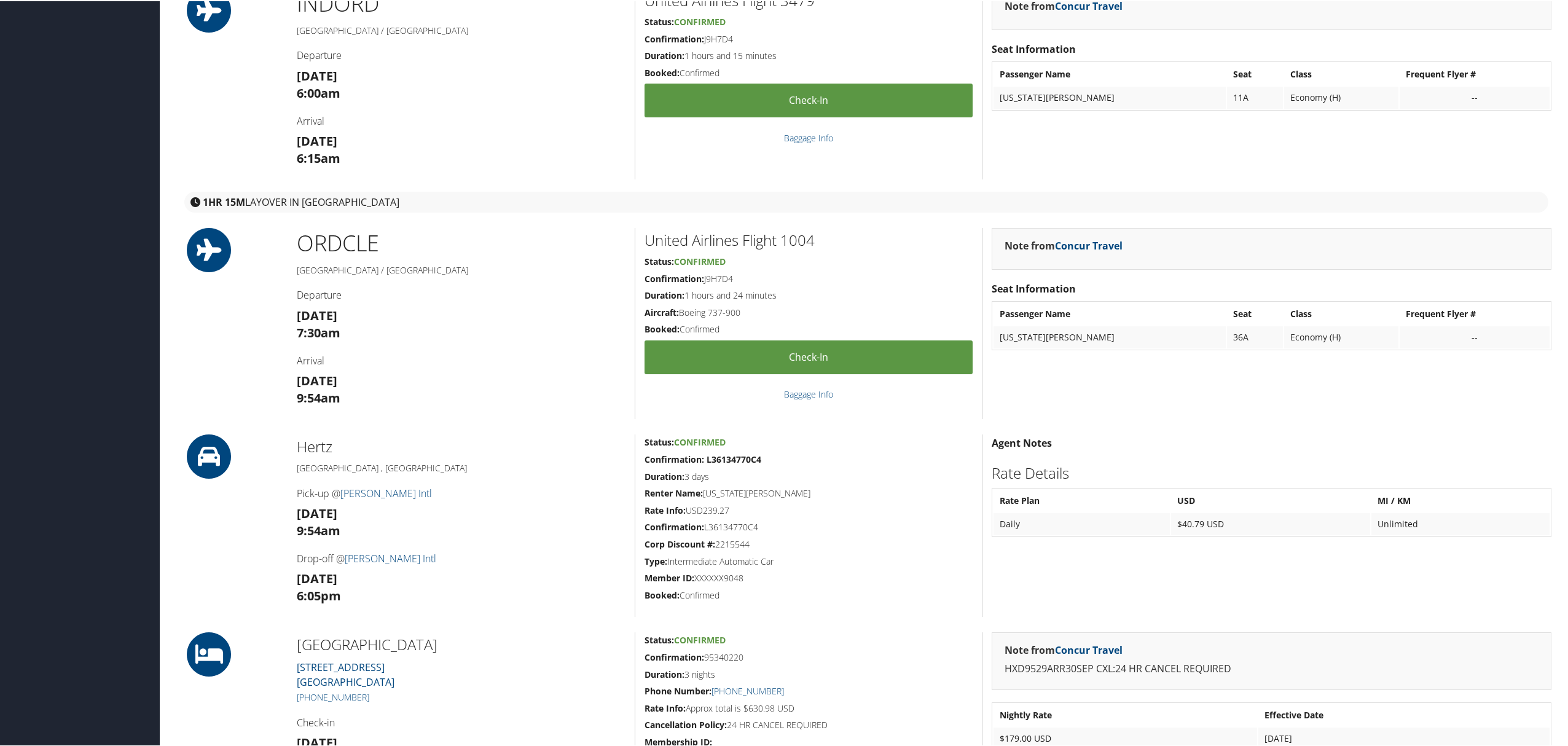
click at [537, 509] on h3 "Tue 30 Sep 9:54am" at bounding box center [461, 521] width 328 height 35
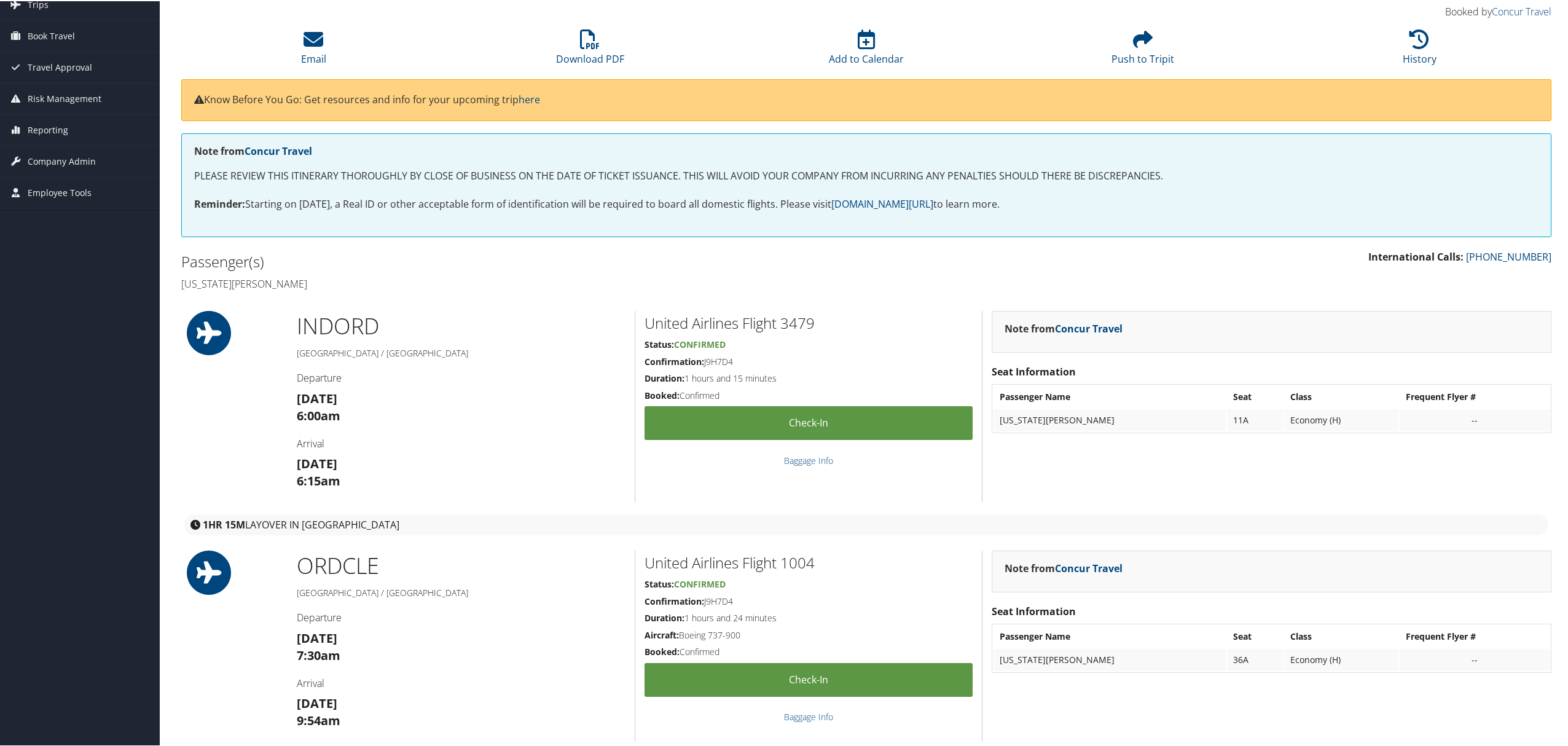
scroll to position [0, 0]
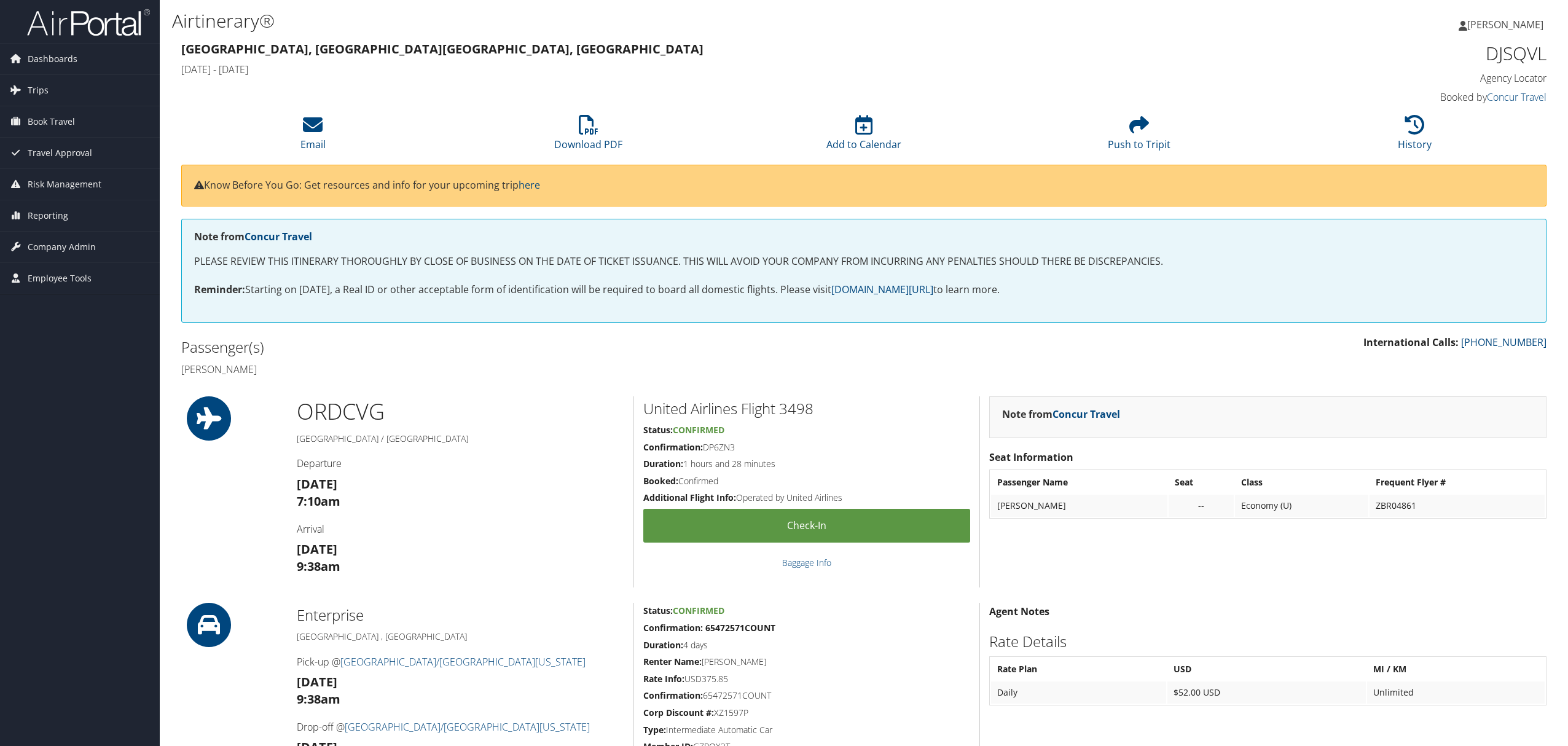
scroll to position [409, 0]
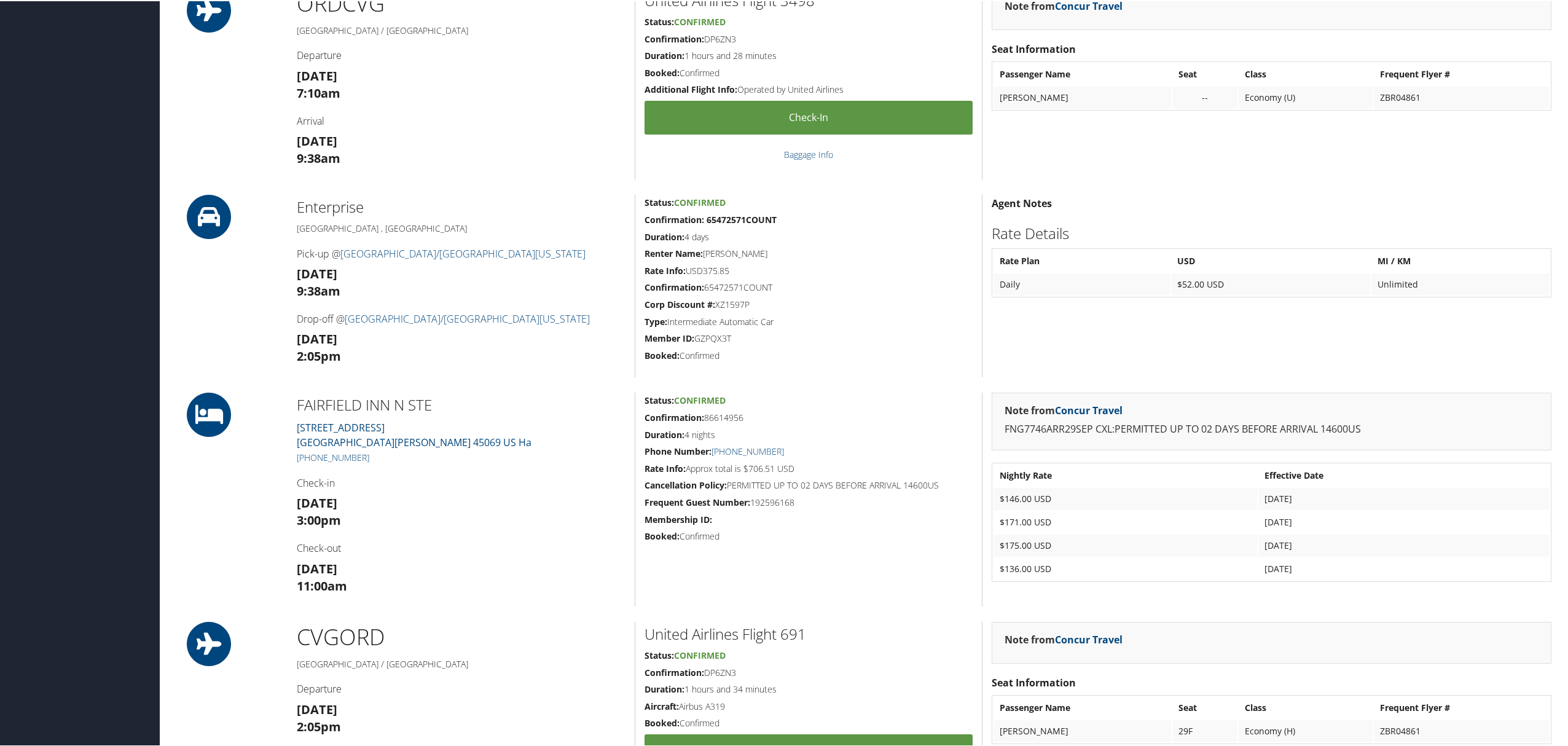
click at [531, 561] on h3 "[DATE] 11:00am" at bounding box center [461, 576] width 328 height 35
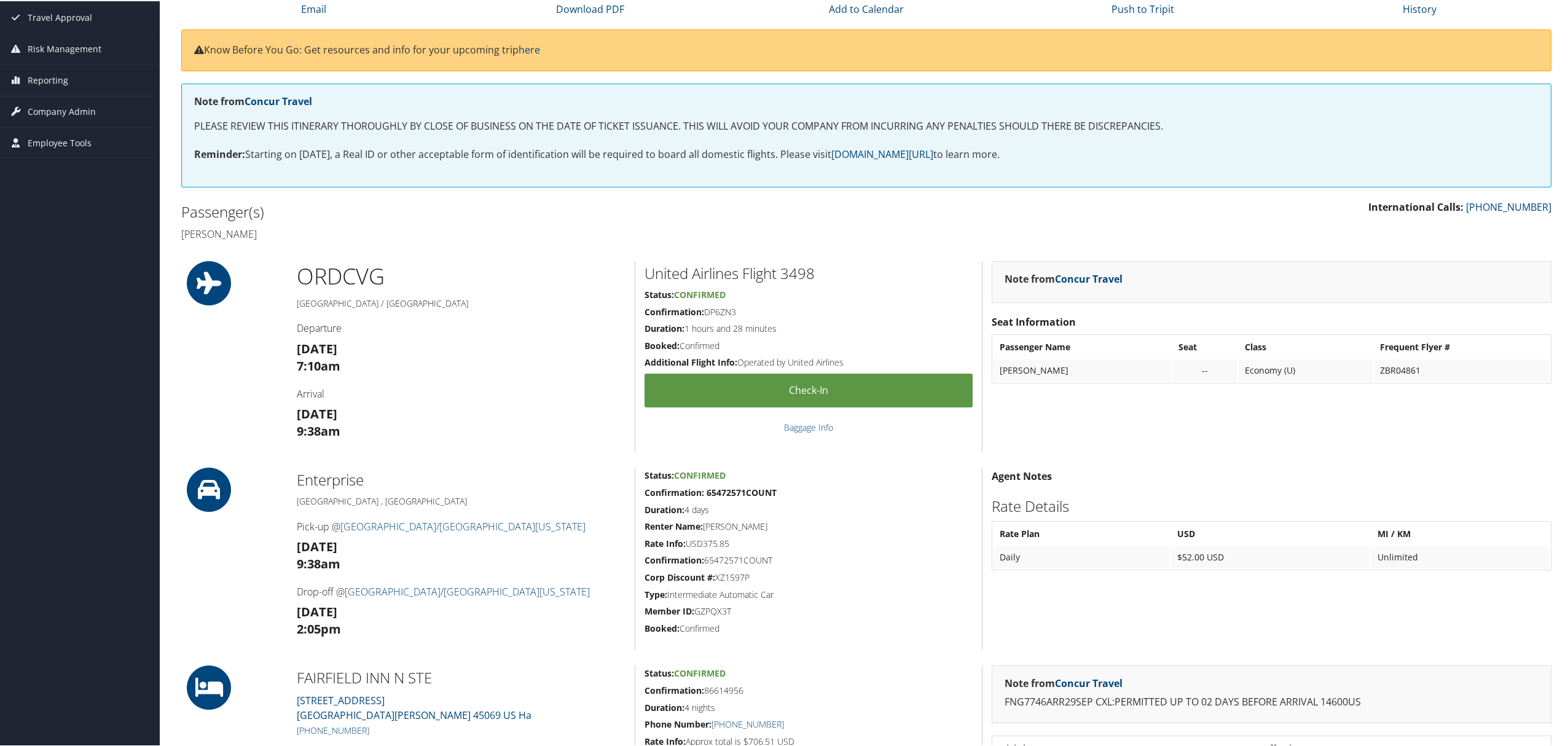
scroll to position [0, 0]
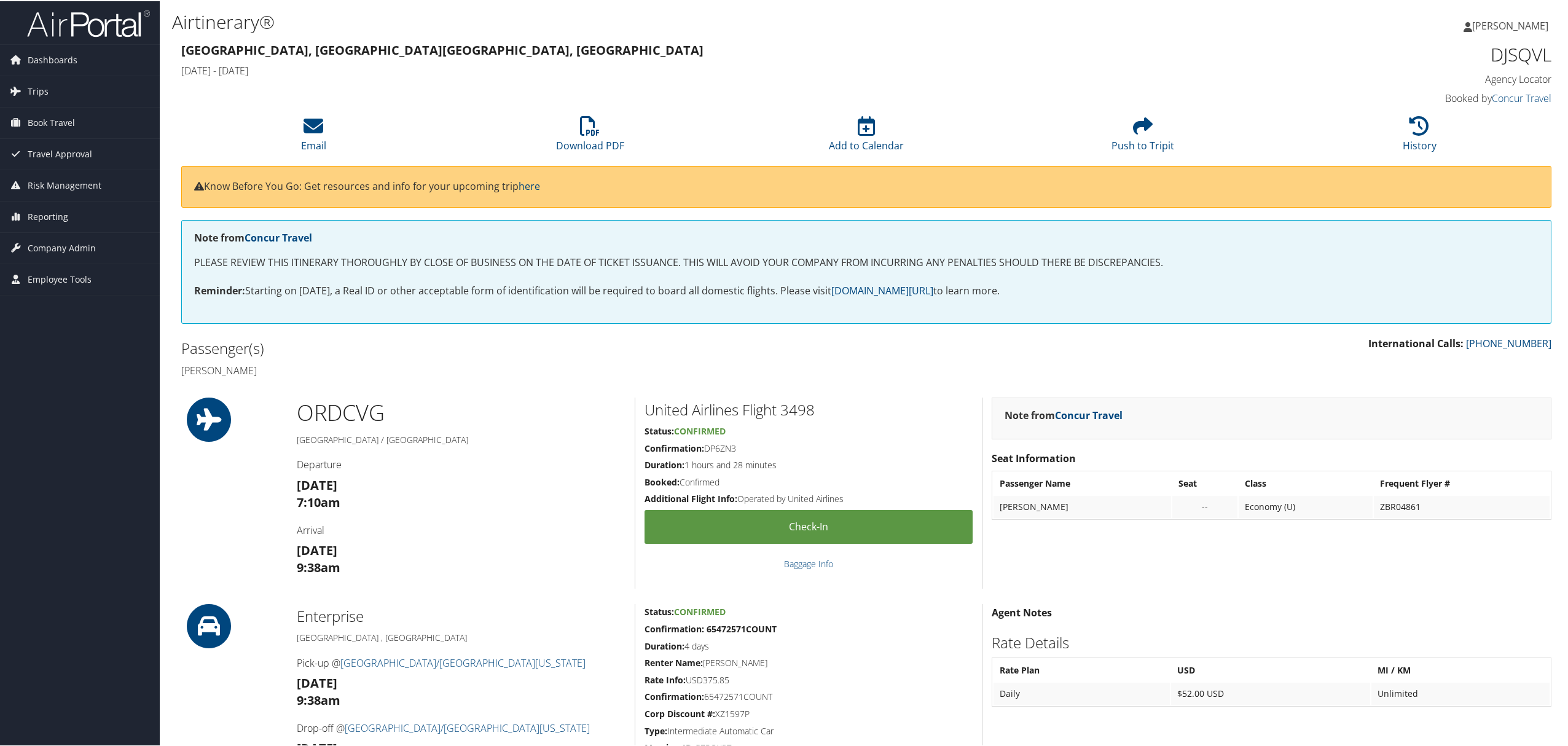
click at [586, 350] on h2 "Passenger(s)" at bounding box center [519, 347] width 676 height 21
drag, startPoint x: 489, startPoint y: 369, endPoint x: 492, endPoint y: 335, distance: 34.1
click at [489, 371] on h4 "Eva Ortizmontalvo" at bounding box center [519, 369] width 676 height 13
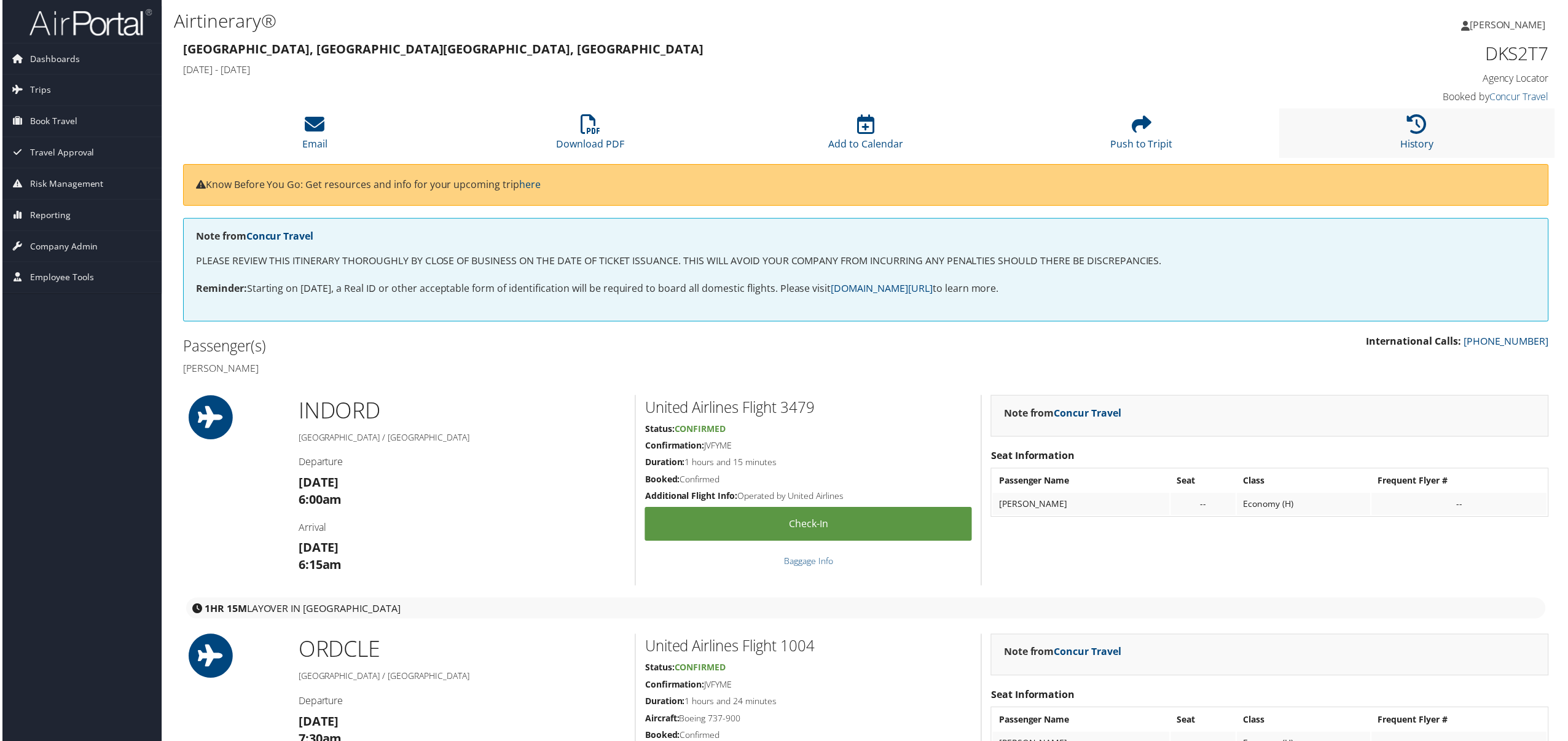
click at [1367, 127] on li "History" at bounding box center [1419, 133] width 276 height 49
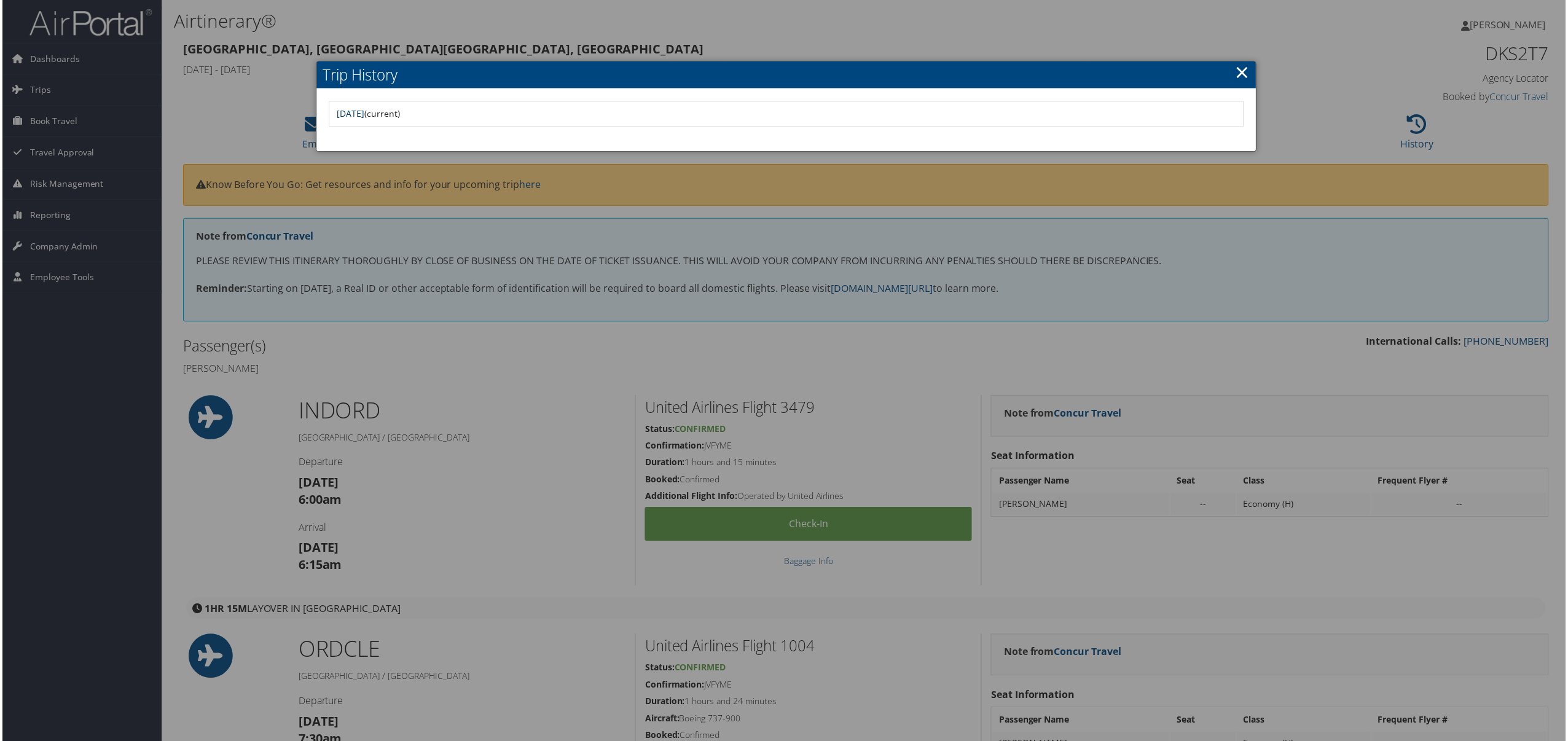
click at [363, 116] on link "[DATE]" at bounding box center [349, 114] width 28 height 12
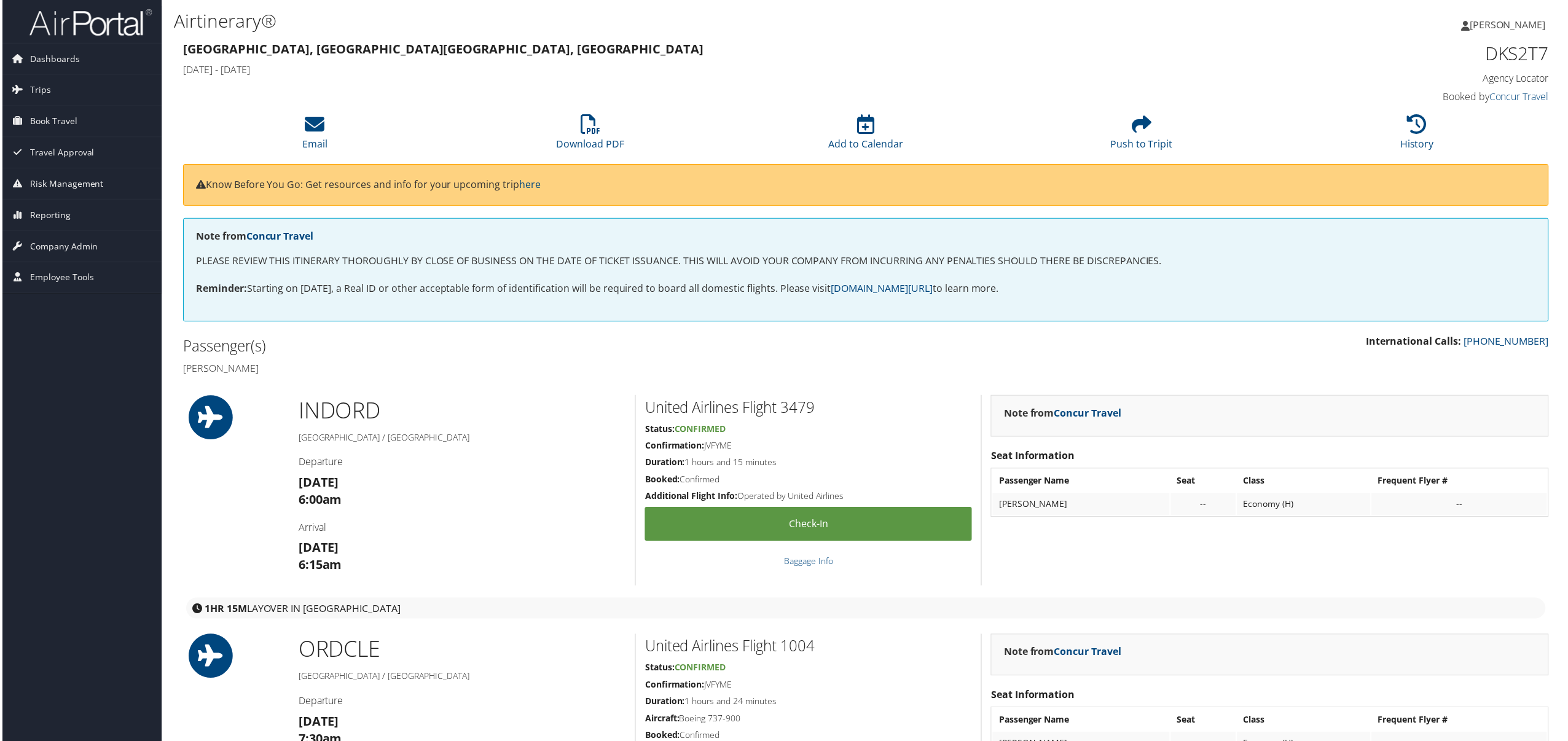
click at [1520, 51] on h1 "DKS2T7" at bounding box center [1386, 53] width 328 height 26
copy h1 "DKS2T7"
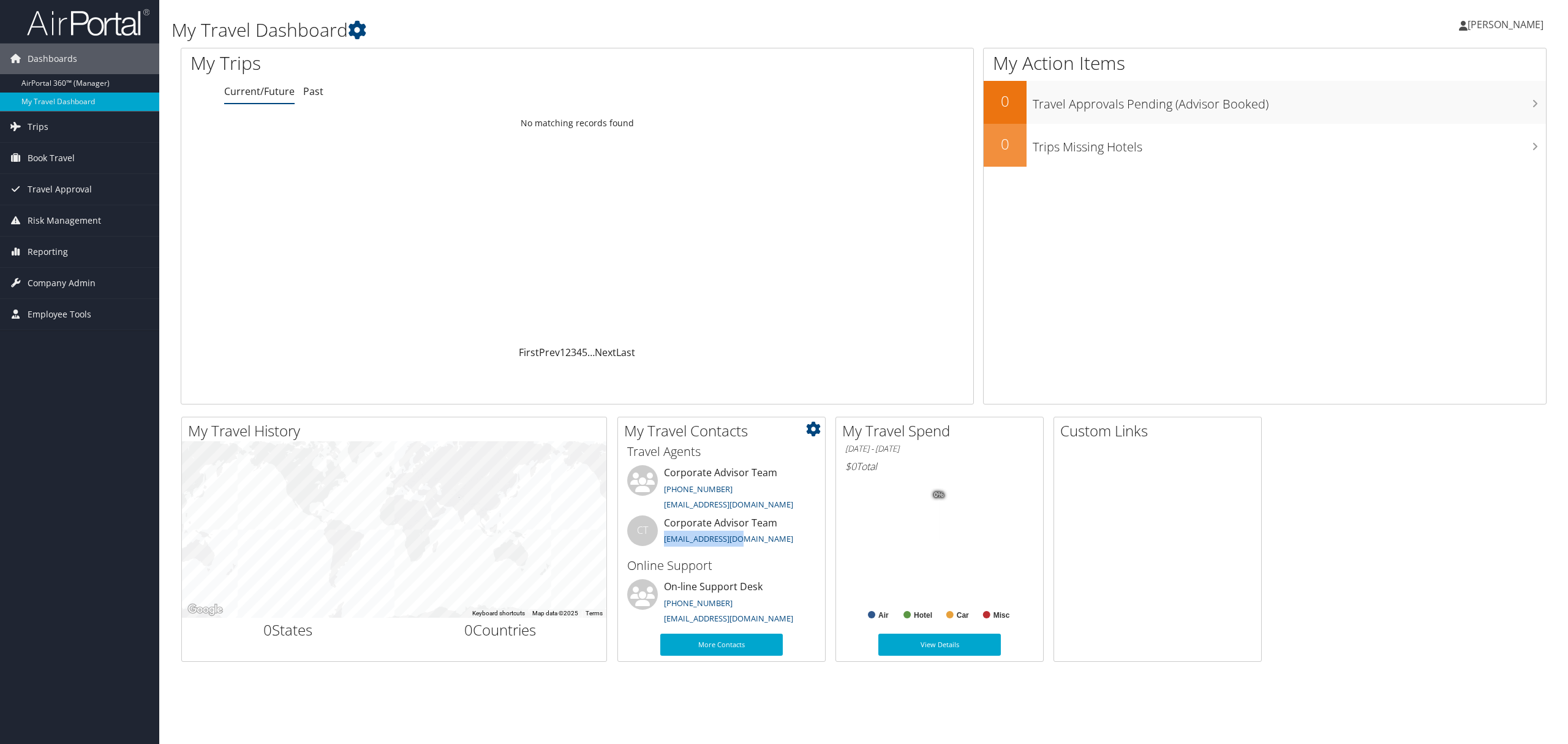
drag, startPoint x: 745, startPoint y: 538, endPoint x: 662, endPoint y: 540, distance: 83.0
click at [662, 540] on li "CT Corporate Advisor Team [EMAIL_ADDRESS][DOMAIN_NAME]" at bounding box center [722, 535] width 201 height 40
copy link "[EMAIL_ADDRESS][DOMAIN_NAME]"
drag, startPoint x: 789, startPoint y: 618, endPoint x: 664, endPoint y: 623, distance: 125.1
click at [664, 623] on li "On-line Support Desk (888) 535-0179 onlinesupport@cbtravel.com" at bounding box center [722, 604] width 201 height 50
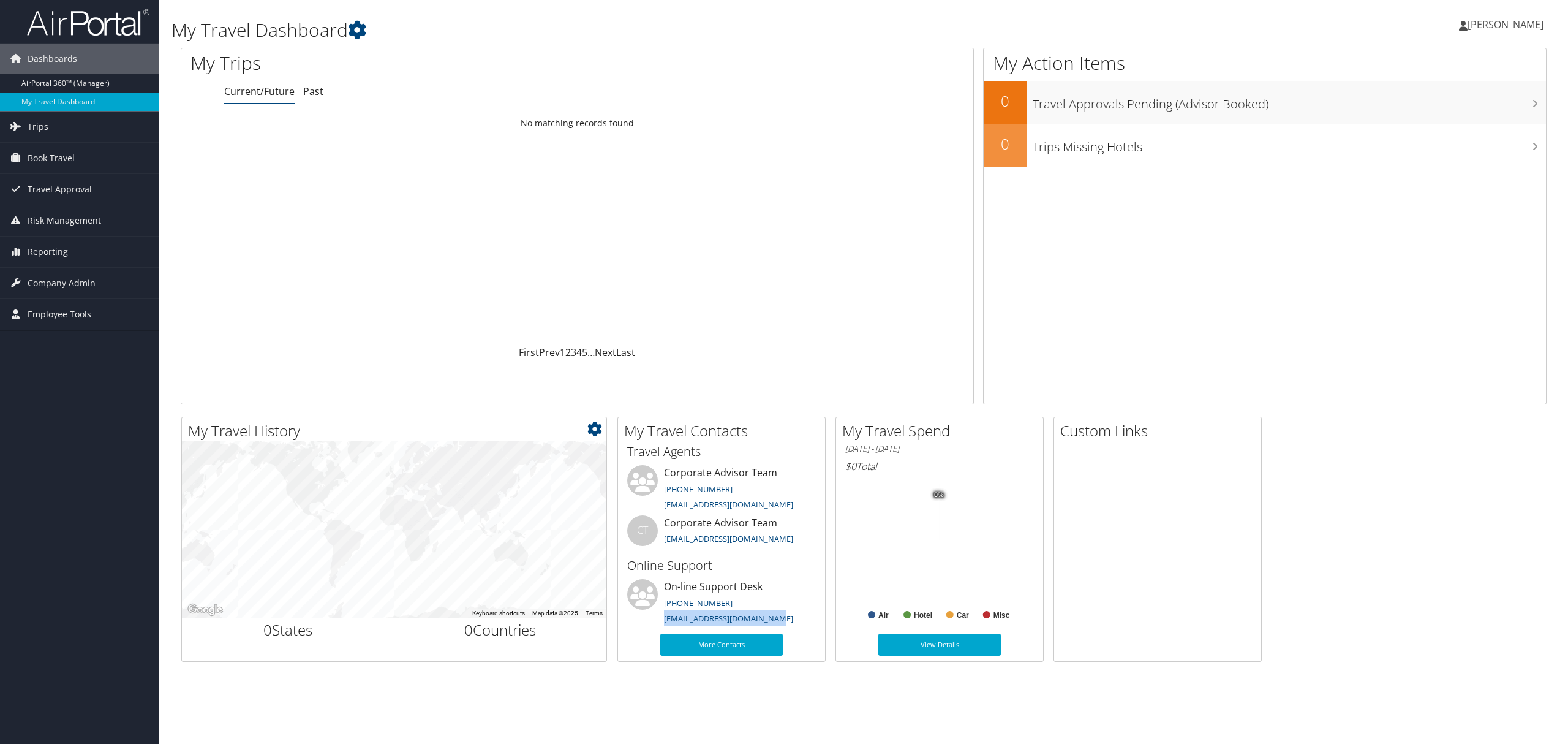
copy link "[EMAIL_ADDRESS][DOMAIN_NAME]"
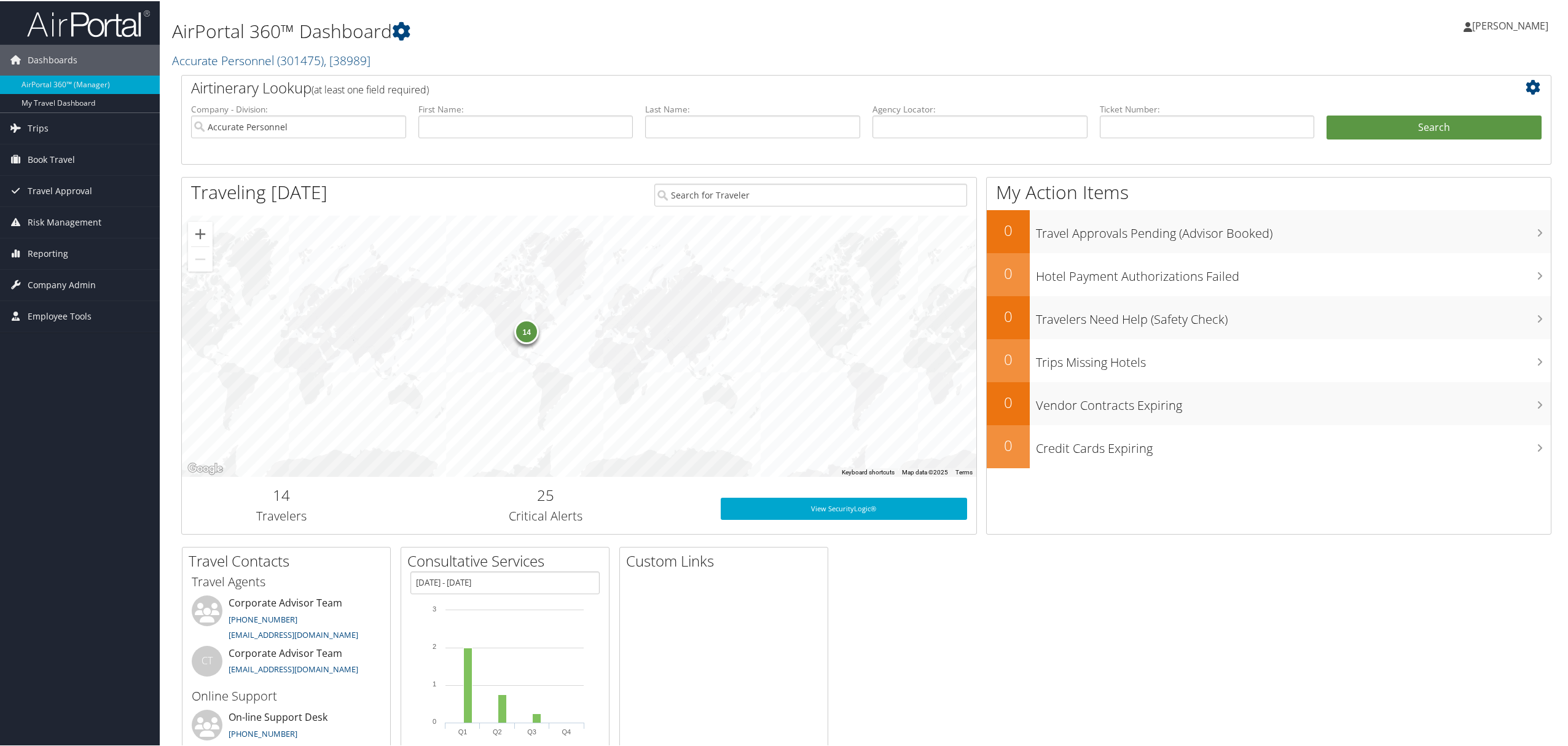
click at [1522, 30] on span "[PERSON_NAME]" at bounding box center [1510, 24] width 76 height 13
click at [1459, 109] on link "View Travel Profile" at bounding box center [1477, 109] width 137 height 21
